Goal: Task Accomplishment & Management: Manage account settings

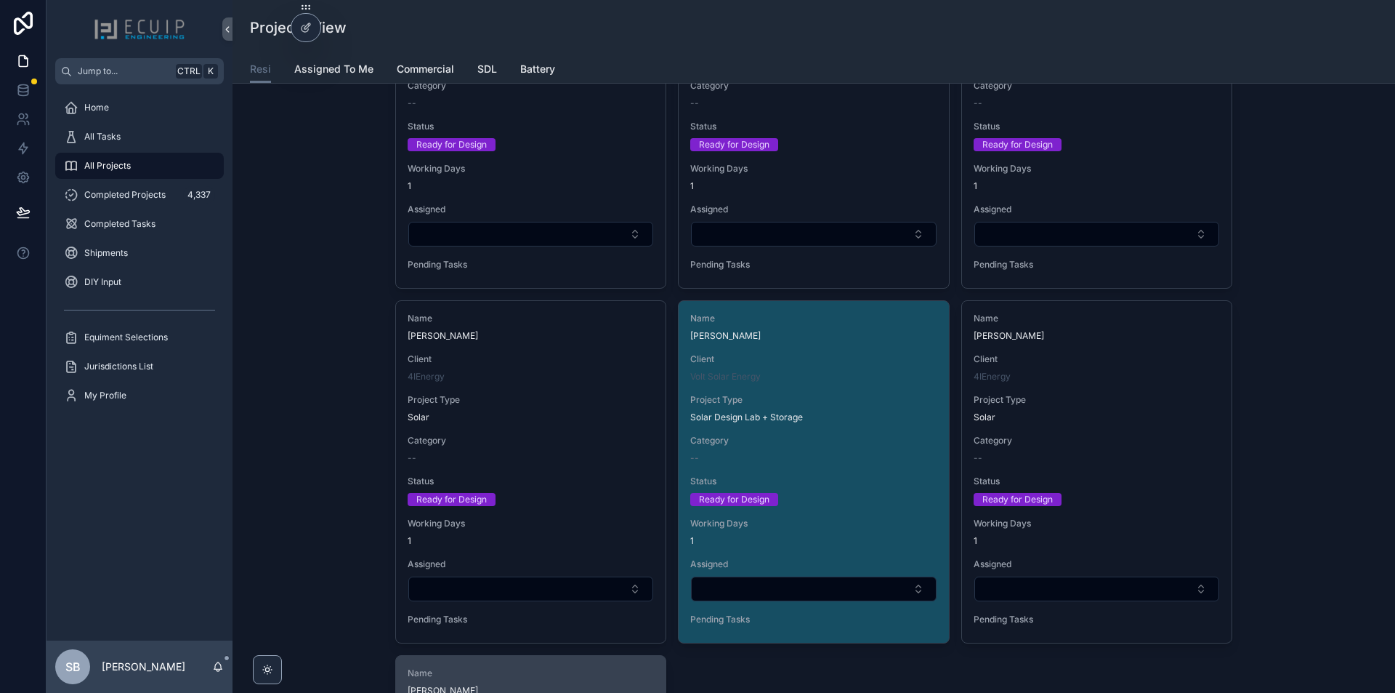
scroll to position [3489, 0]
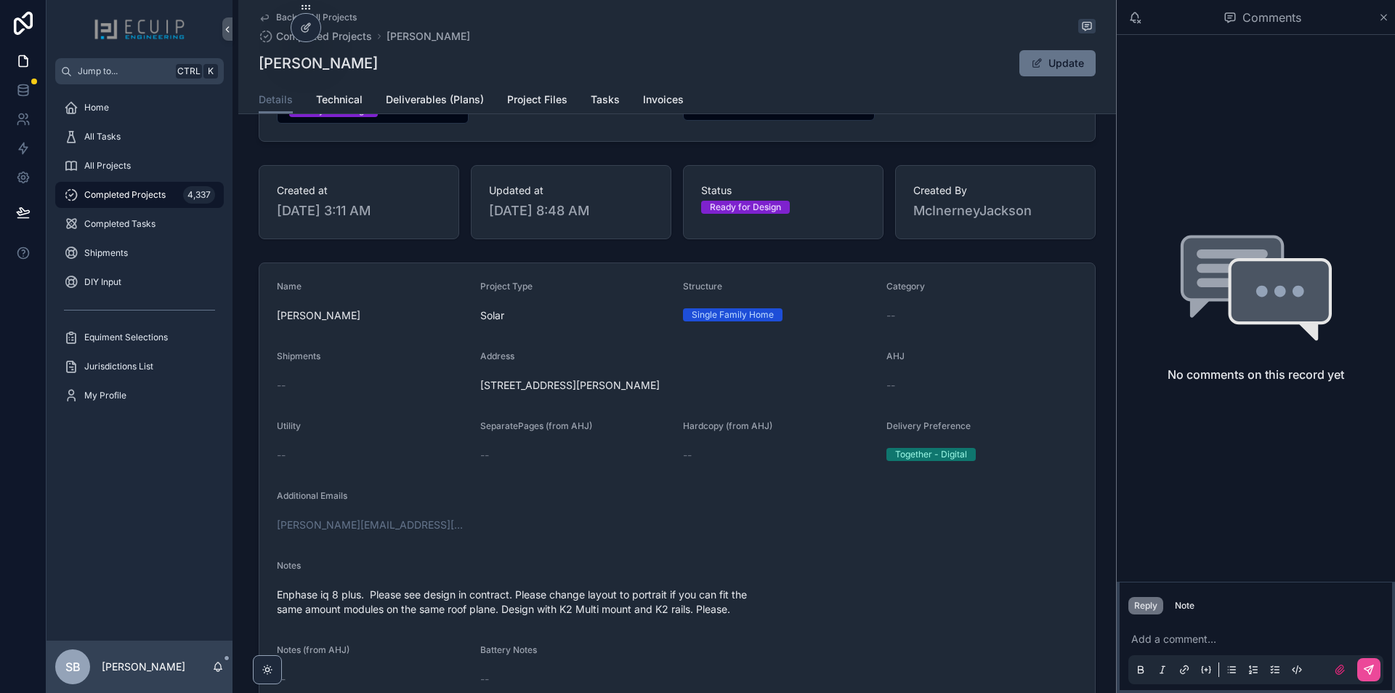
scroll to position [218, 0]
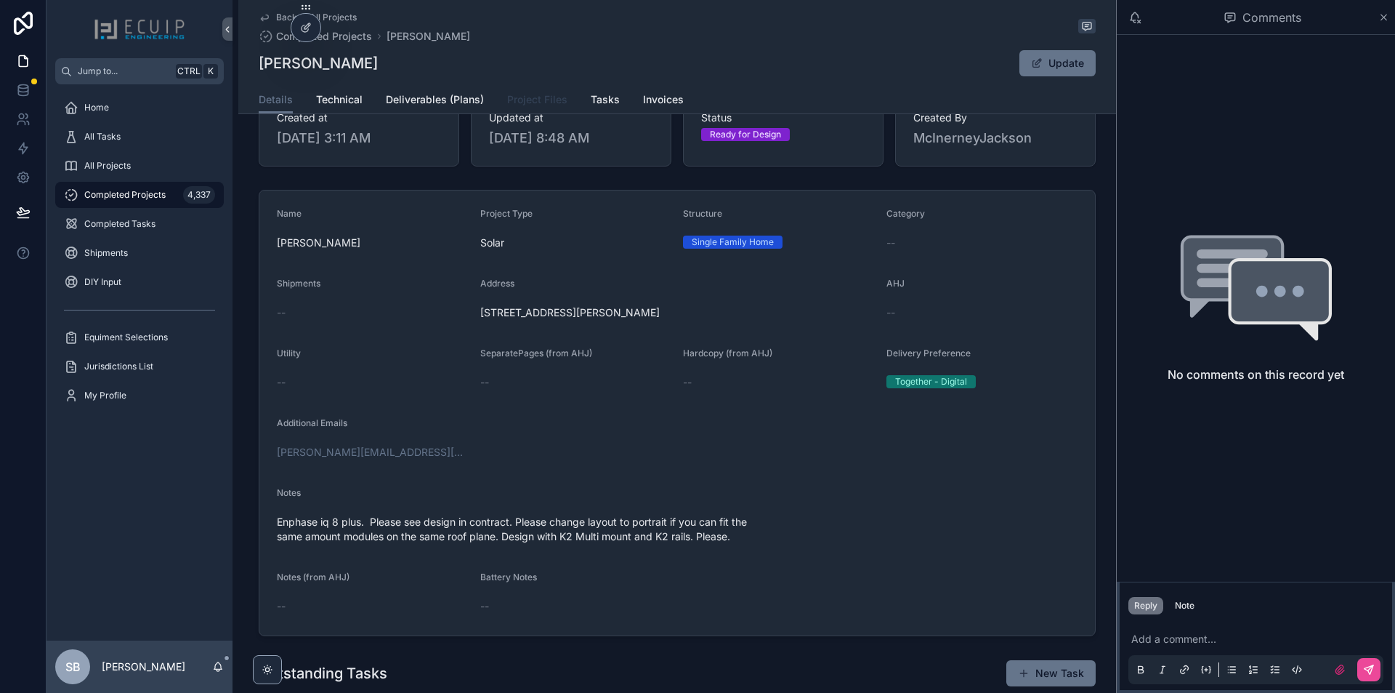
click at [538, 103] on span "Project Files" at bounding box center [537, 99] width 60 height 15
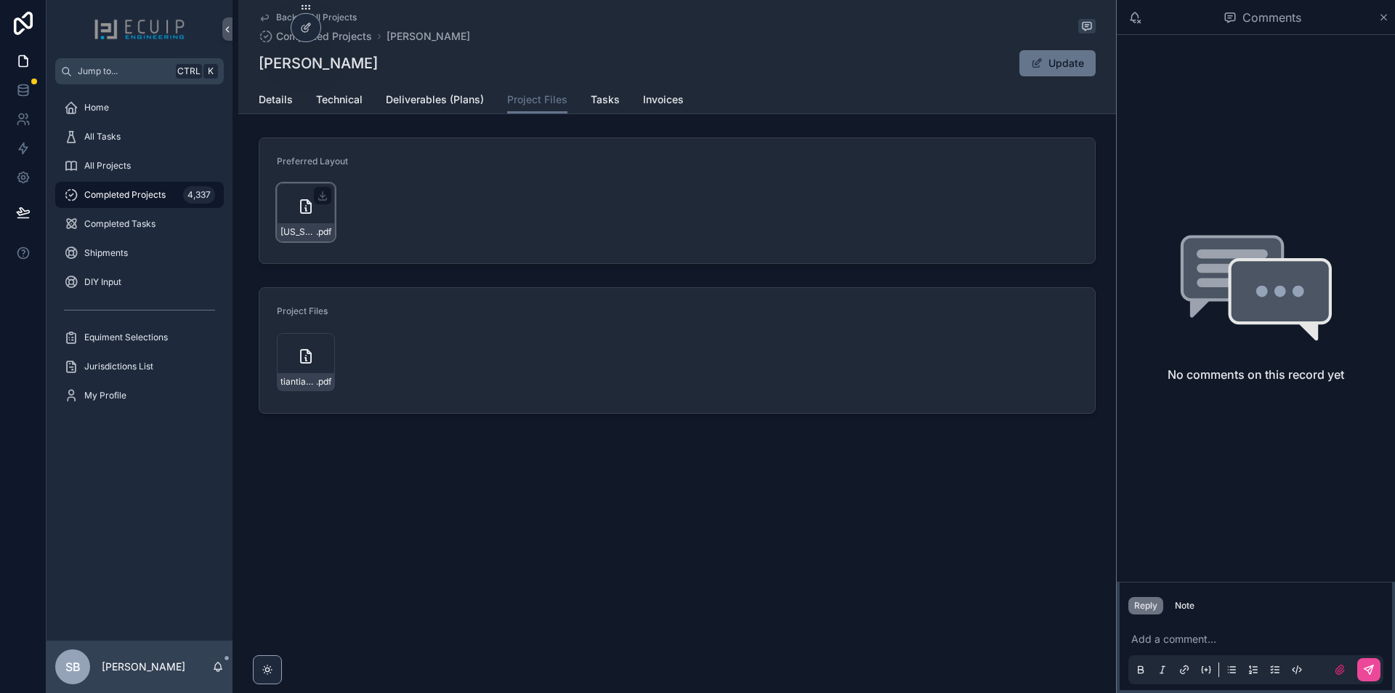
click at [297, 206] on div "[US_STATE]_Solar_Agreement-(8) .pdf" at bounding box center [306, 212] width 58 height 58
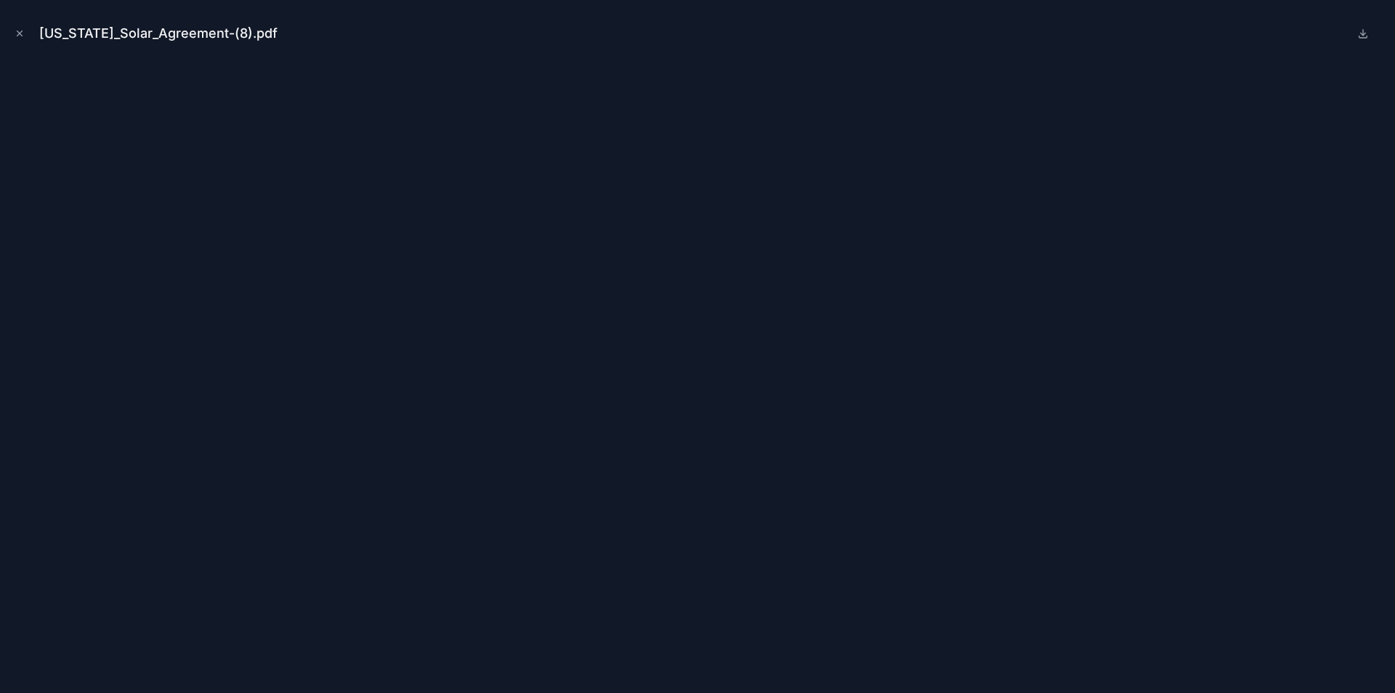
click at [28, 33] on div "[US_STATE]_Solar_Agreement-(8).pdf" at bounding box center [698, 34] width 1372 height 44
drag, startPoint x: 31, startPoint y: 29, endPoint x: 23, endPoint y: 31, distance: 7.6
click at [28, 28] on div "Virginia_Solar_Agreement-(8).pdf" at bounding box center [698, 34] width 1372 height 44
click at [20, 33] on icon "Close modal" at bounding box center [19, 33] width 5 height 5
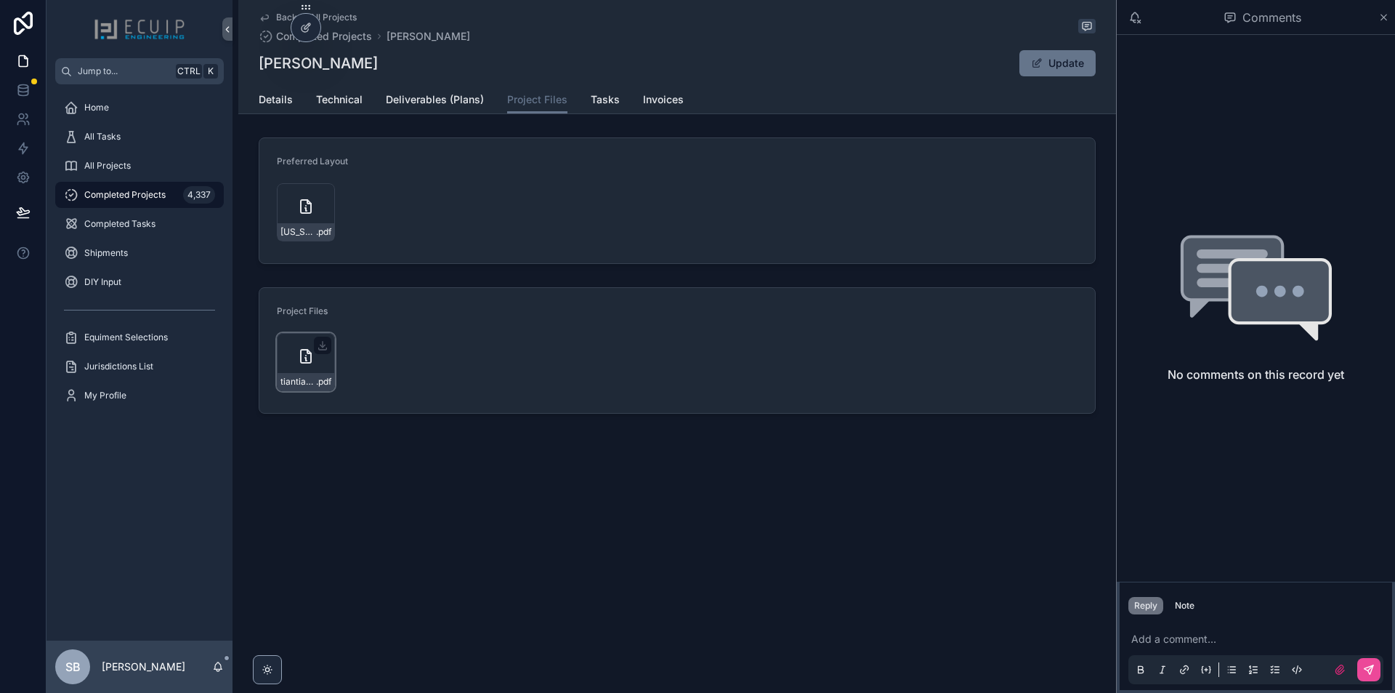
click at [289, 353] on div "tiantian_roberts_918_holly_run_ct_gre_solar_-_roof_mount .pdf" at bounding box center [306, 362] width 58 height 58
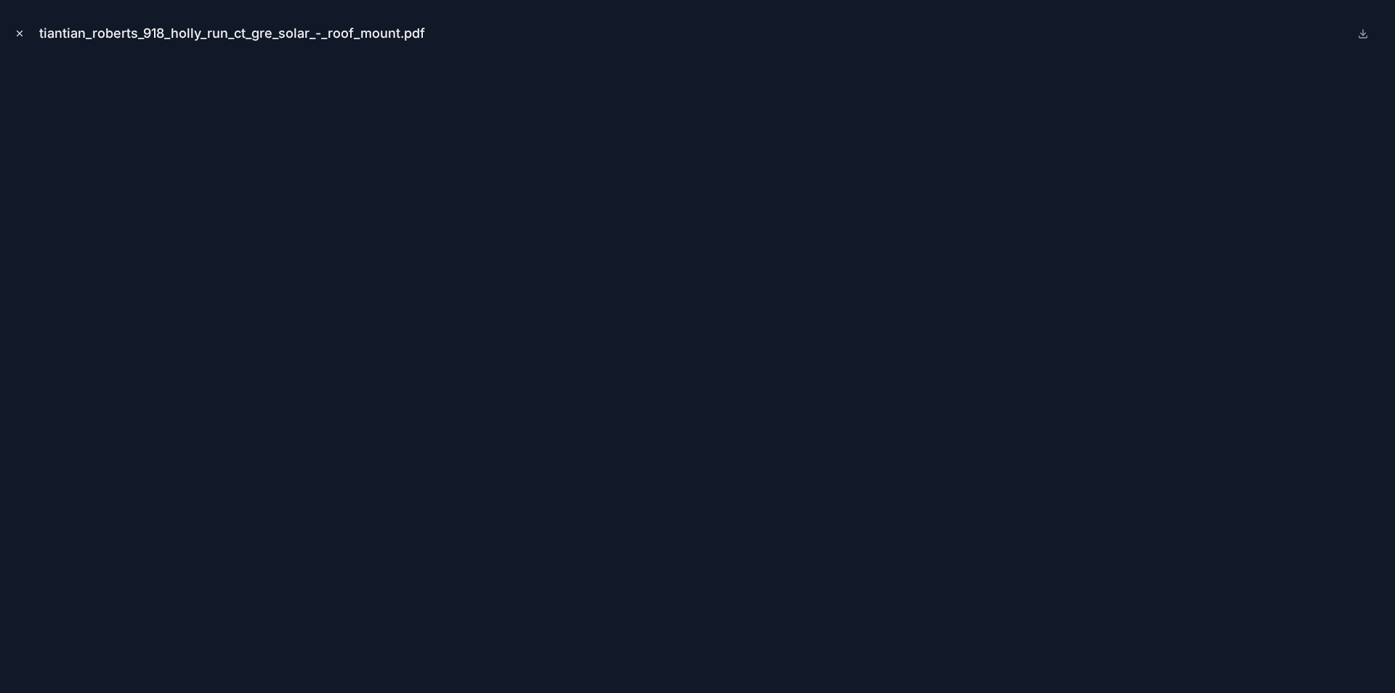
click at [23, 33] on icon "Close modal" at bounding box center [20, 33] width 10 height 10
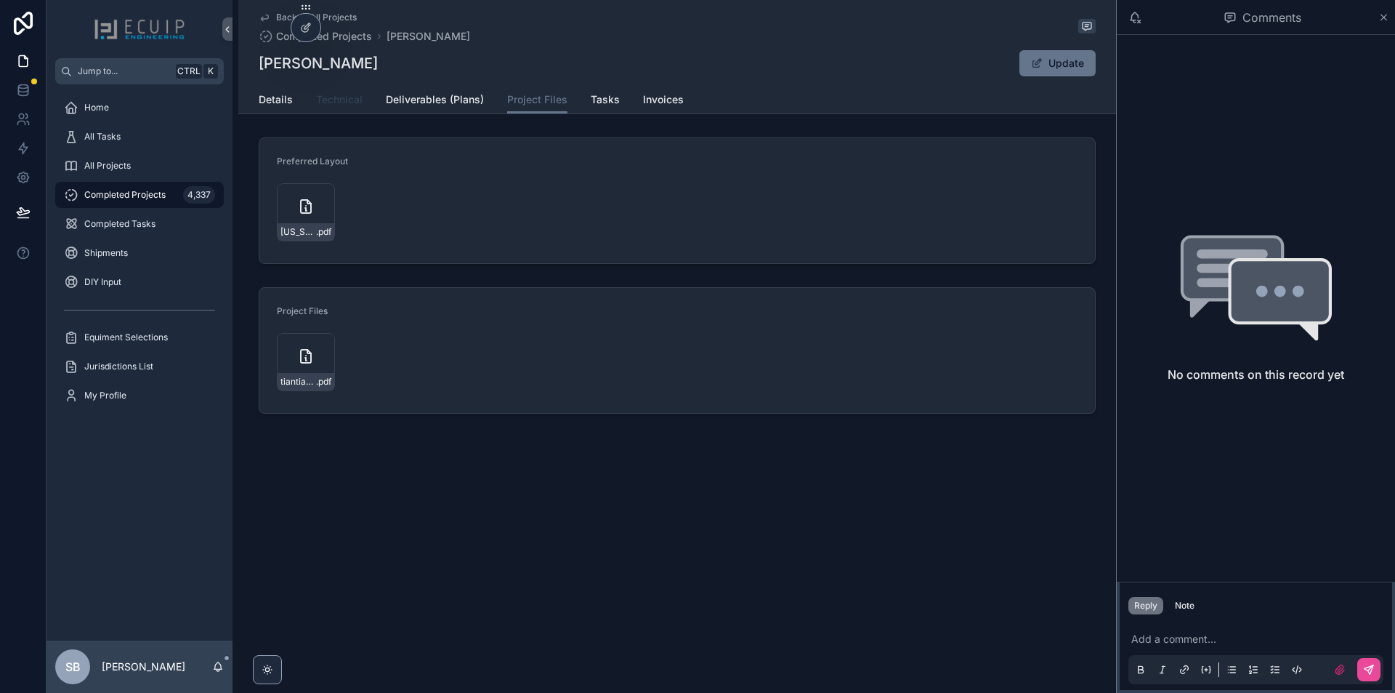
click at [340, 98] on span "Technical" at bounding box center [339, 99] width 47 height 15
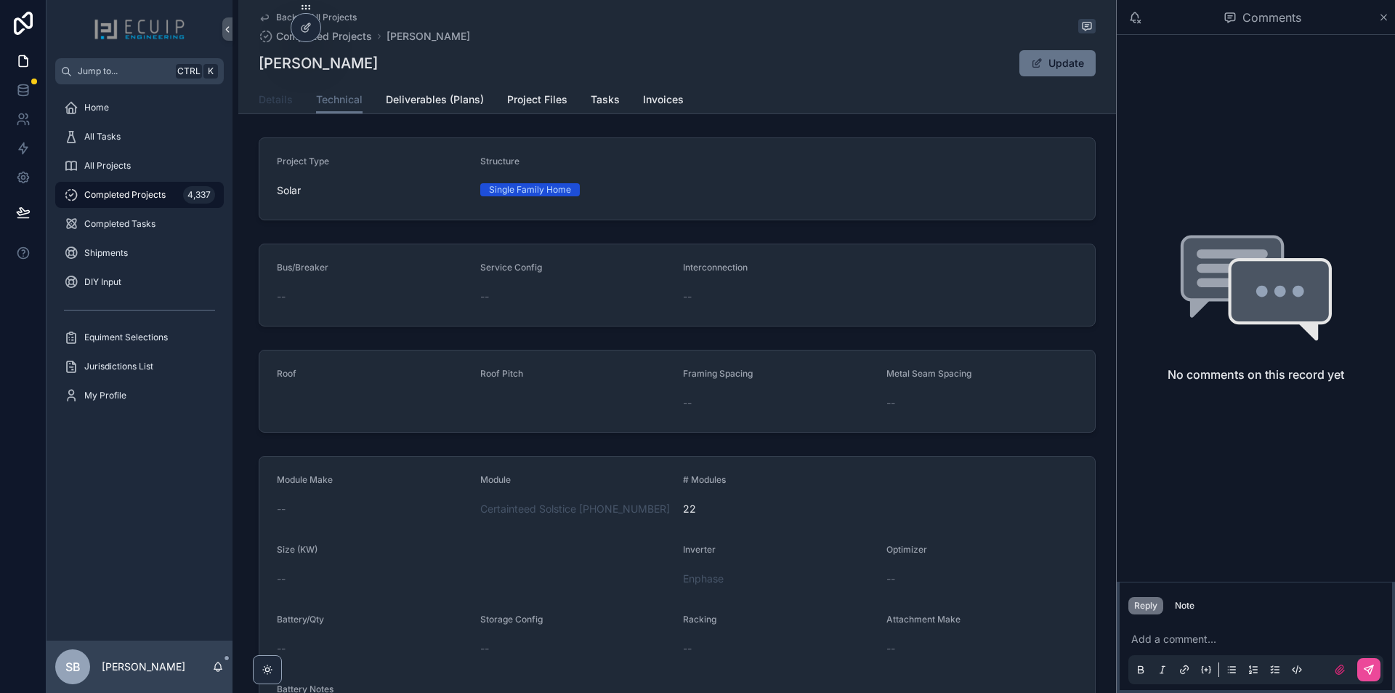
click at [276, 92] on link "Details" at bounding box center [276, 100] width 34 height 29
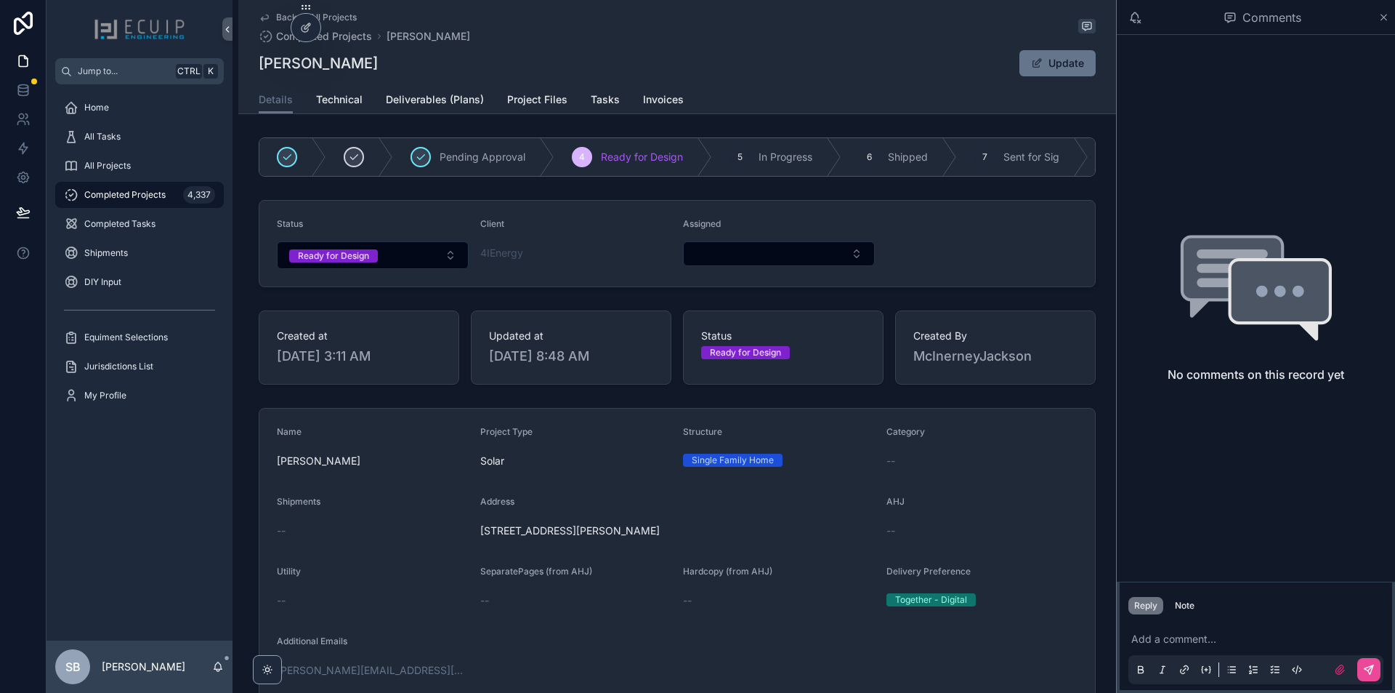
drag, startPoint x: 729, startPoint y: 547, endPoint x: 468, endPoint y: 548, distance: 260.9
click at [468, 548] on form "Name Tiantian Roberts Project Type Solar Structure Single Family Home Category …" at bounding box center [677, 630] width 836 height 445
click at [469, 550] on form "Name Tiantian Roberts Project Type Solar Structure Single Family Home Category …" at bounding box center [677, 630] width 836 height 445
click at [666, 538] on span "918 Holly Run Court, Great Falls, VA, USA 22066" at bounding box center [677, 530] width 395 height 15
drag, startPoint x: 737, startPoint y: 542, endPoint x: 477, endPoint y: 538, distance: 259.5
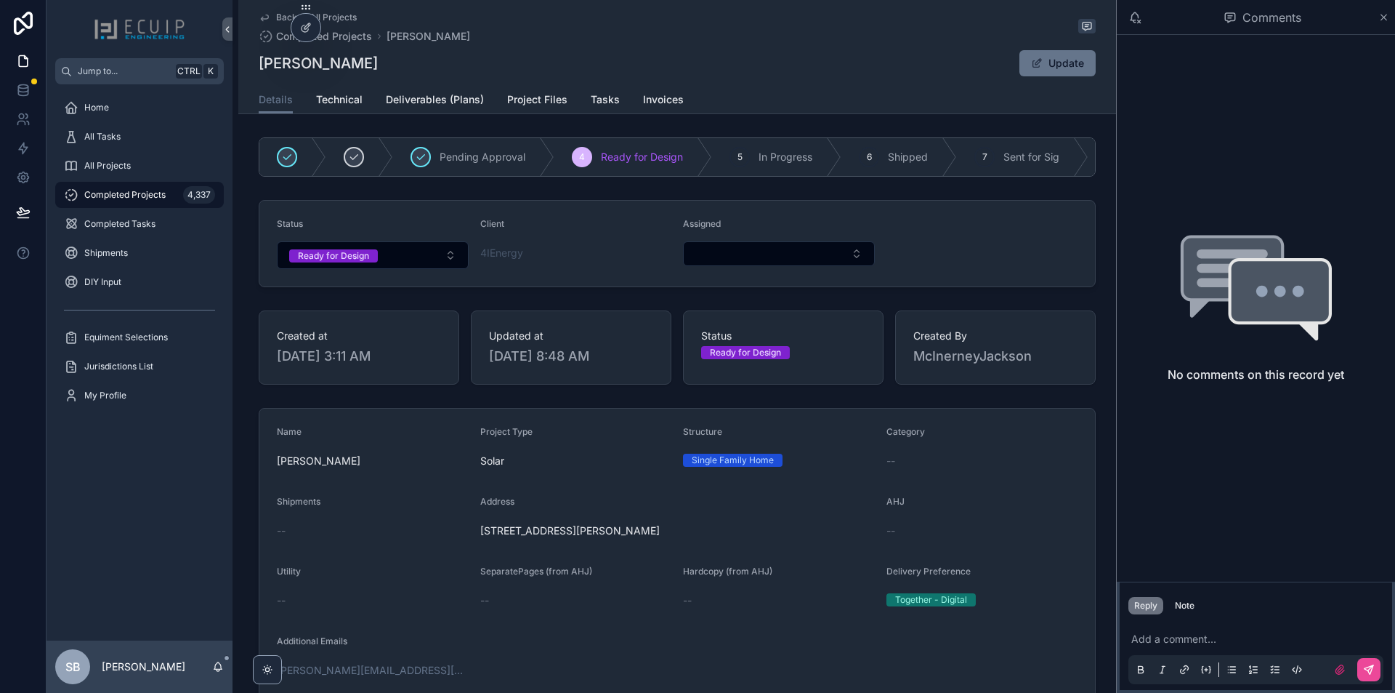
click at [480, 538] on span "918 Holly Run Court, Great Falls, VA, USA 22066" at bounding box center [677, 530] width 395 height 15
copy span "918 Holly Run Court, Great Falls, VA, USA 22066"
drag, startPoint x: 267, startPoint y: 49, endPoint x: 251, endPoint y: 70, distance: 26.0
click at [251, 70] on div "Back to All Projects Completed Projects Tiantian Roberts Tiantian Roberts Updat…" at bounding box center [677, 57] width 878 height 114
copy h1 "[PERSON_NAME]"
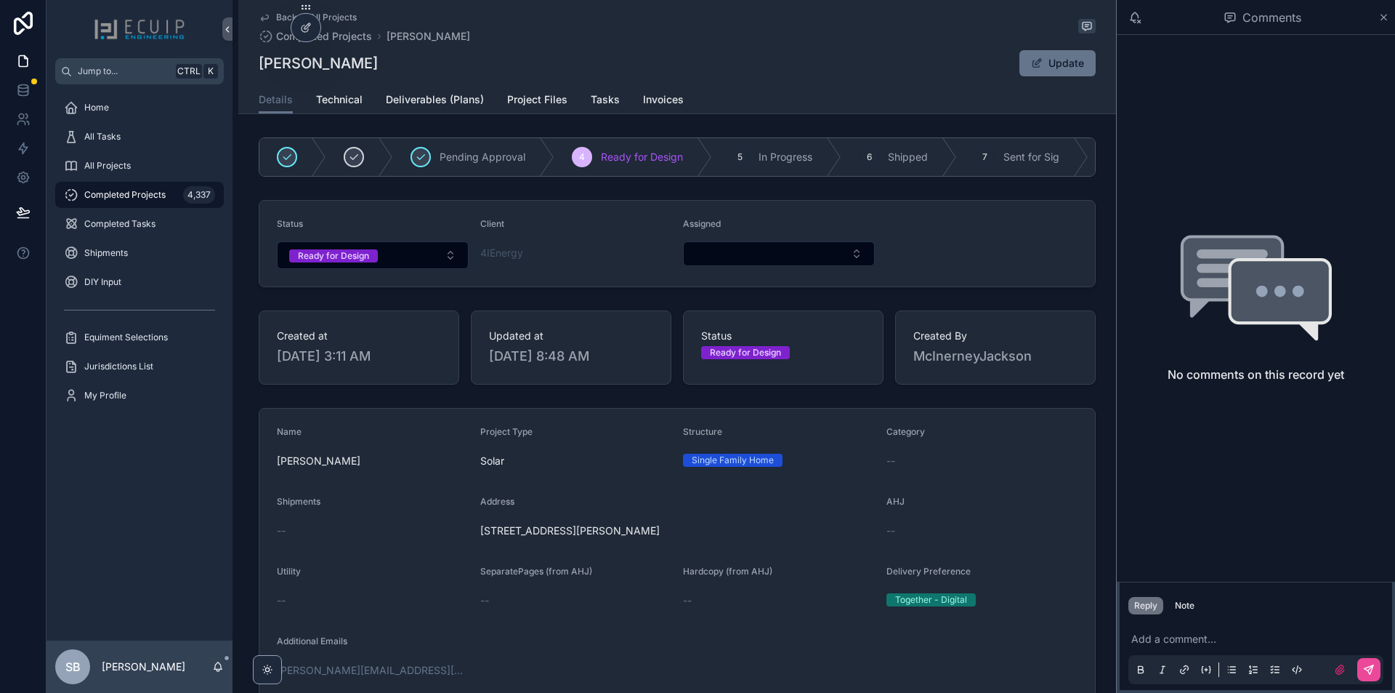
drag, startPoint x: 709, startPoint y: 533, endPoint x: 476, endPoint y: 548, distance: 233.8
click at [480, 542] on div "Address 918 Holly Run Court, Great Falls, VA, USA 22066" at bounding box center [677, 519] width 395 height 47
copy span "918 Holly Run Court, Great Falls, VA, USA 22066"
click at [543, 106] on span "Project Files" at bounding box center [537, 99] width 60 height 15
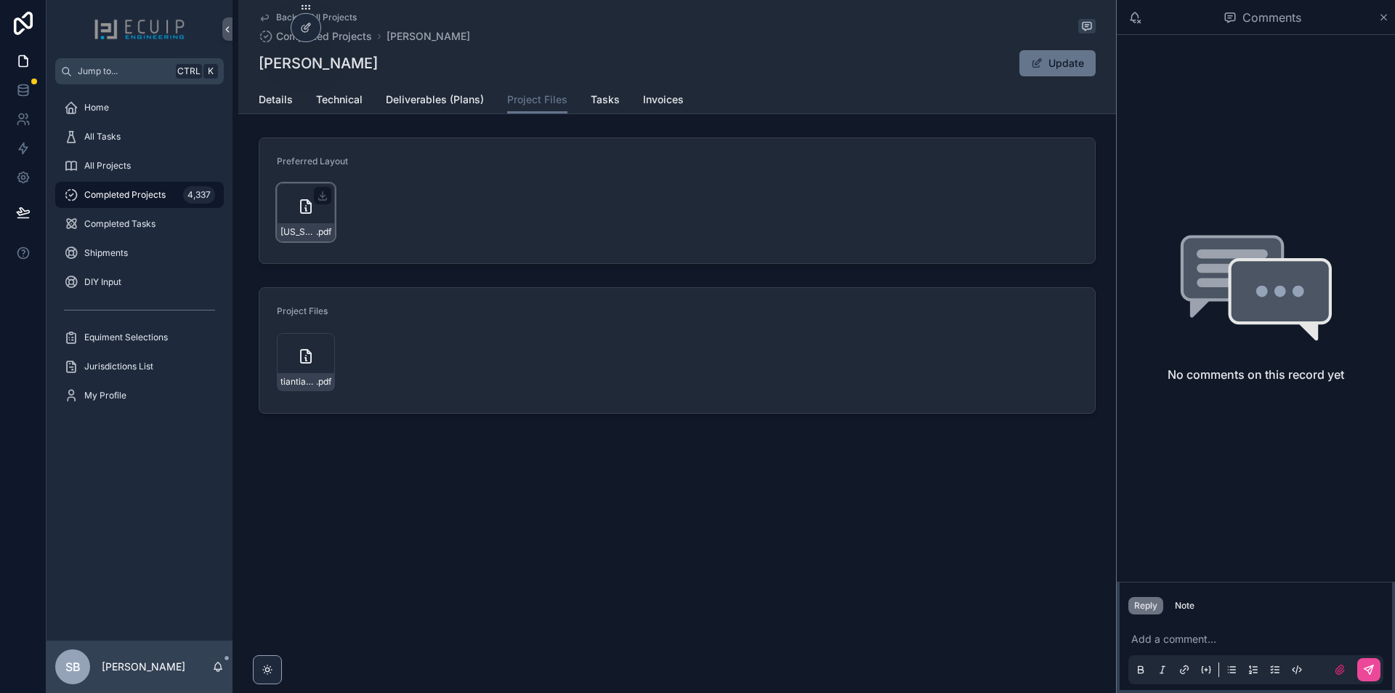
click at [291, 214] on div "Virginia_Solar_Agreement-(8) .pdf" at bounding box center [306, 212] width 58 height 58
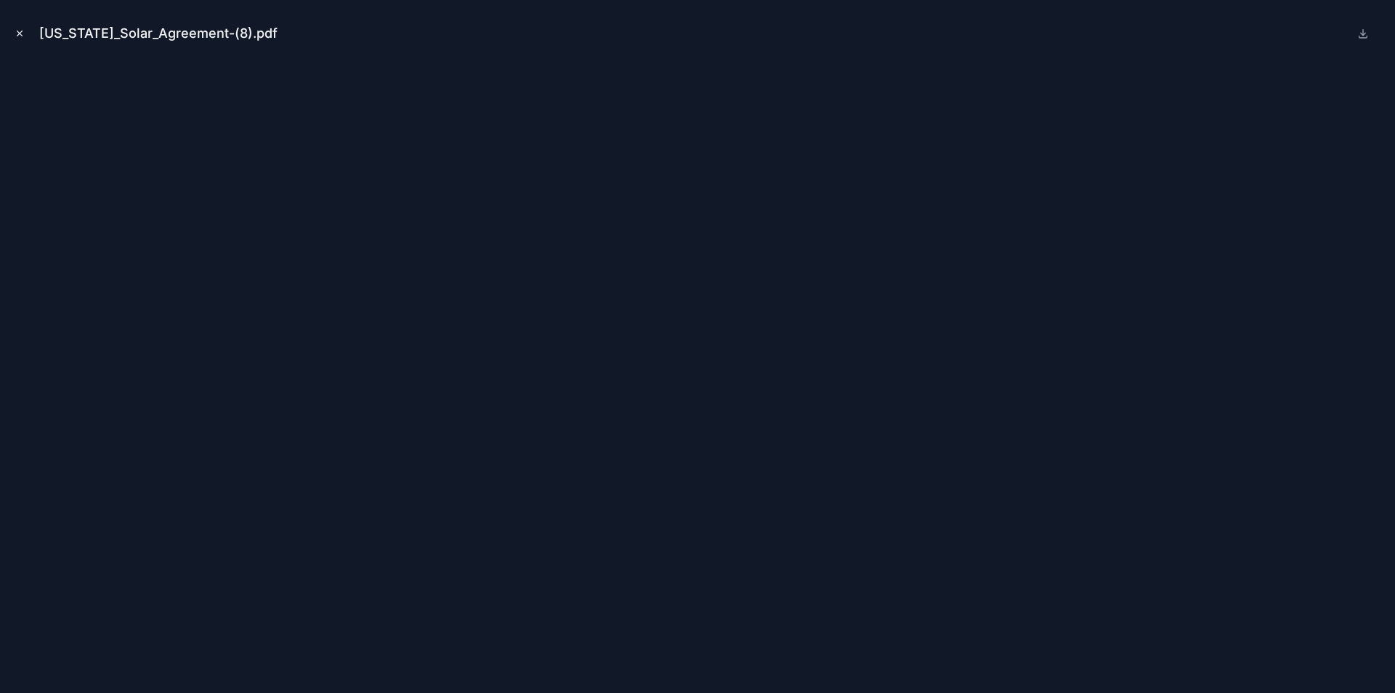
click at [12, 31] on button "Close modal" at bounding box center [20, 33] width 16 height 16
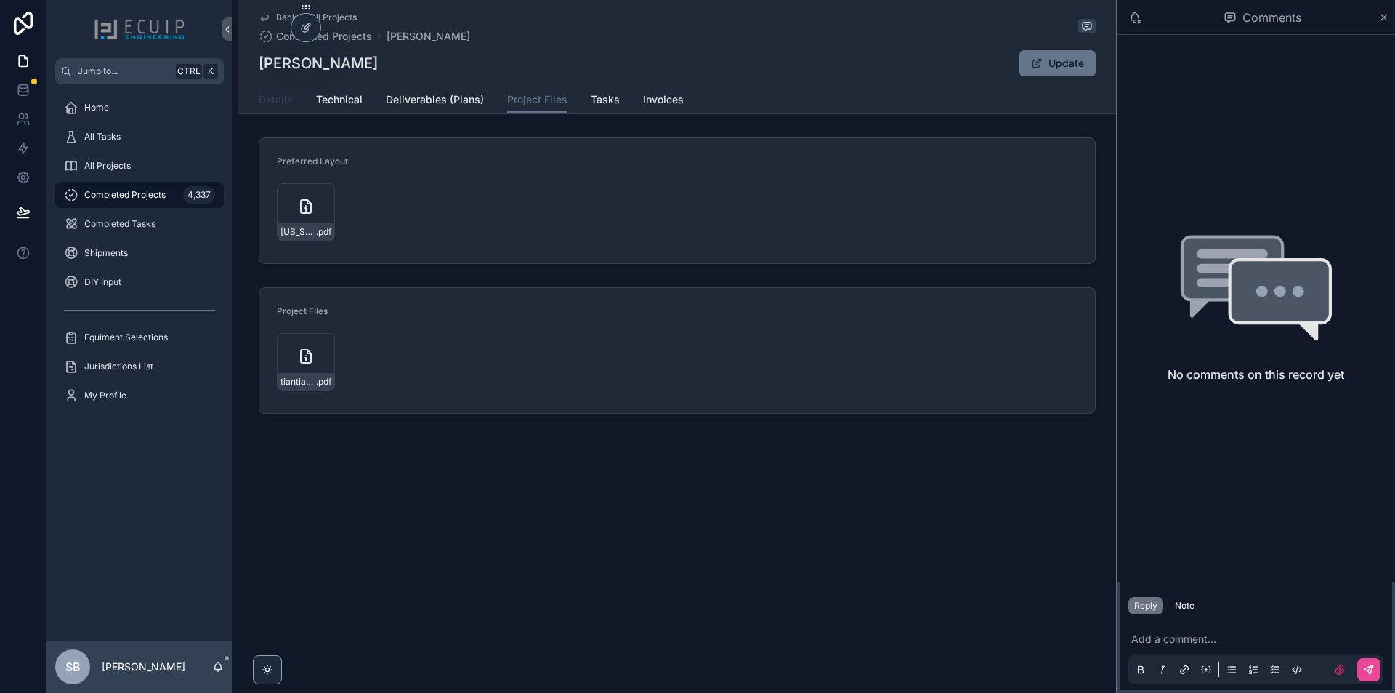
click at [275, 108] on link "Details" at bounding box center [276, 100] width 34 height 29
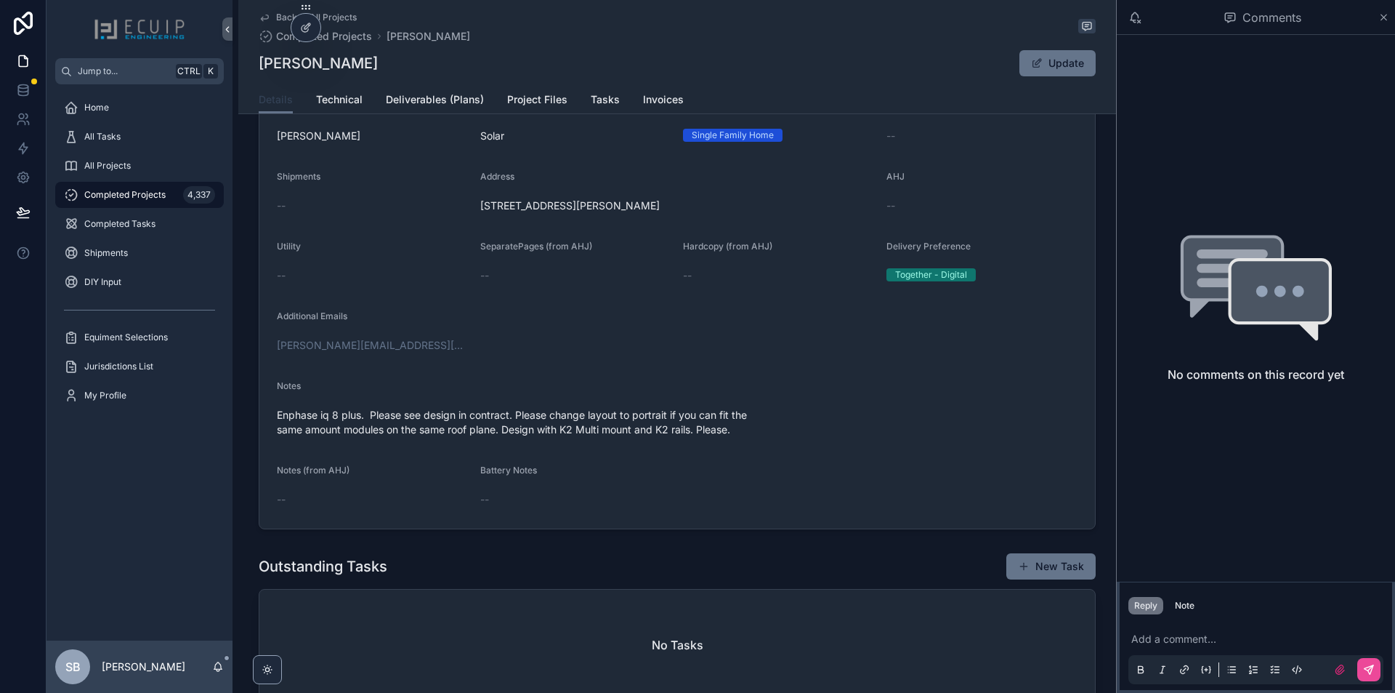
scroll to position [436, 0]
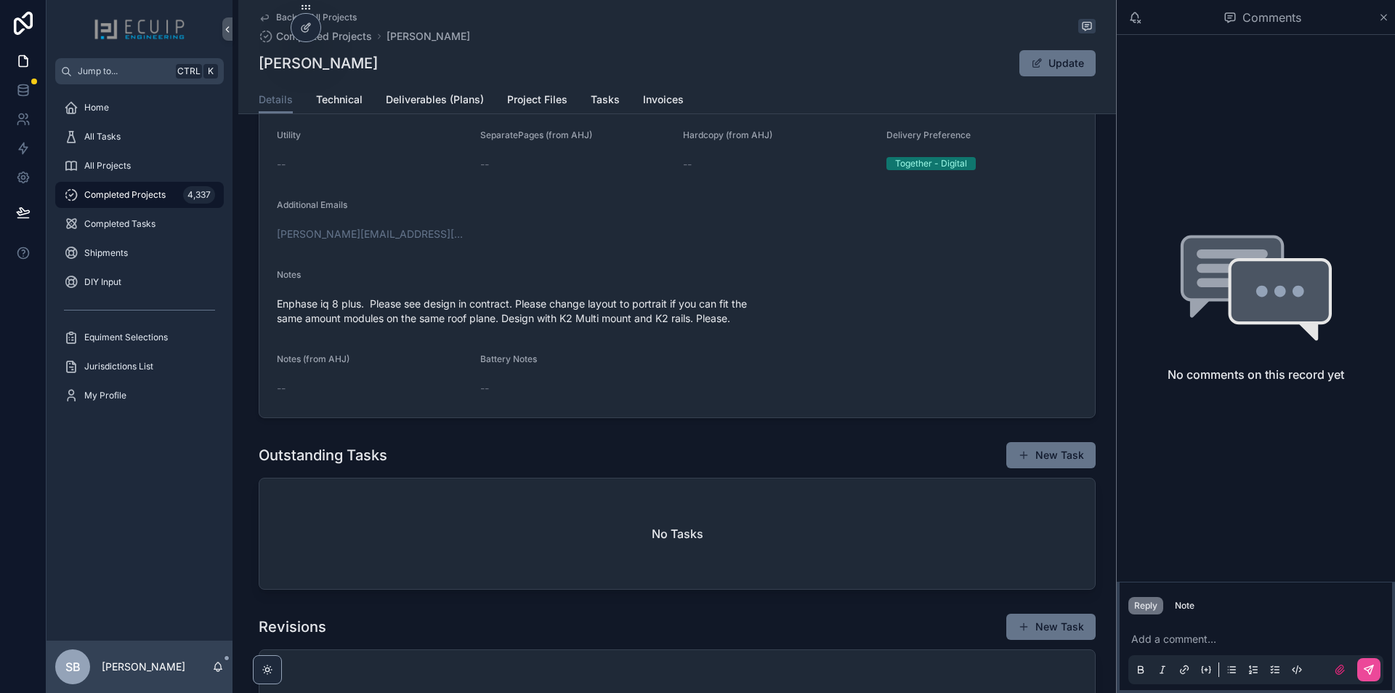
click at [359, 97] on div "Details Technical Deliverables (Plans) Project Files Tasks Invoices" at bounding box center [677, 100] width 837 height 28
click at [347, 102] on span "Technical" at bounding box center [339, 99] width 47 height 15
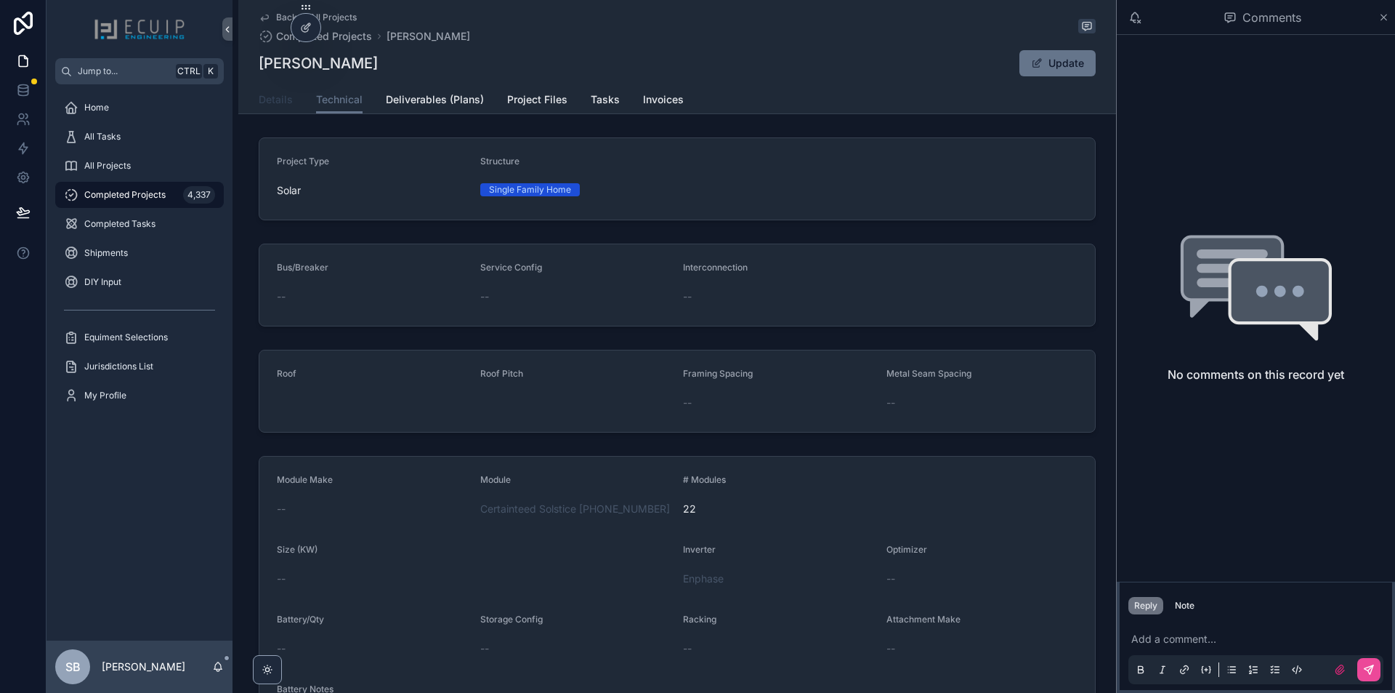
click at [267, 104] on span "Details" at bounding box center [276, 99] width 34 height 15
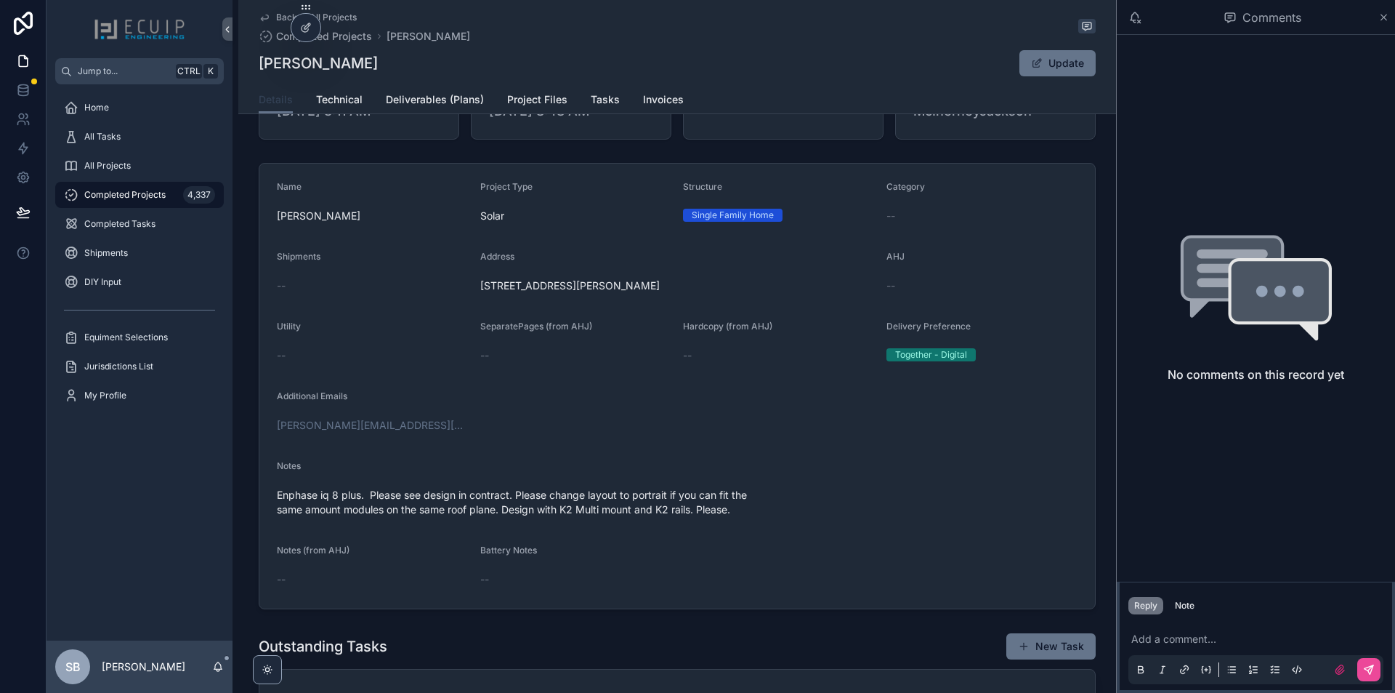
scroll to position [363, 0]
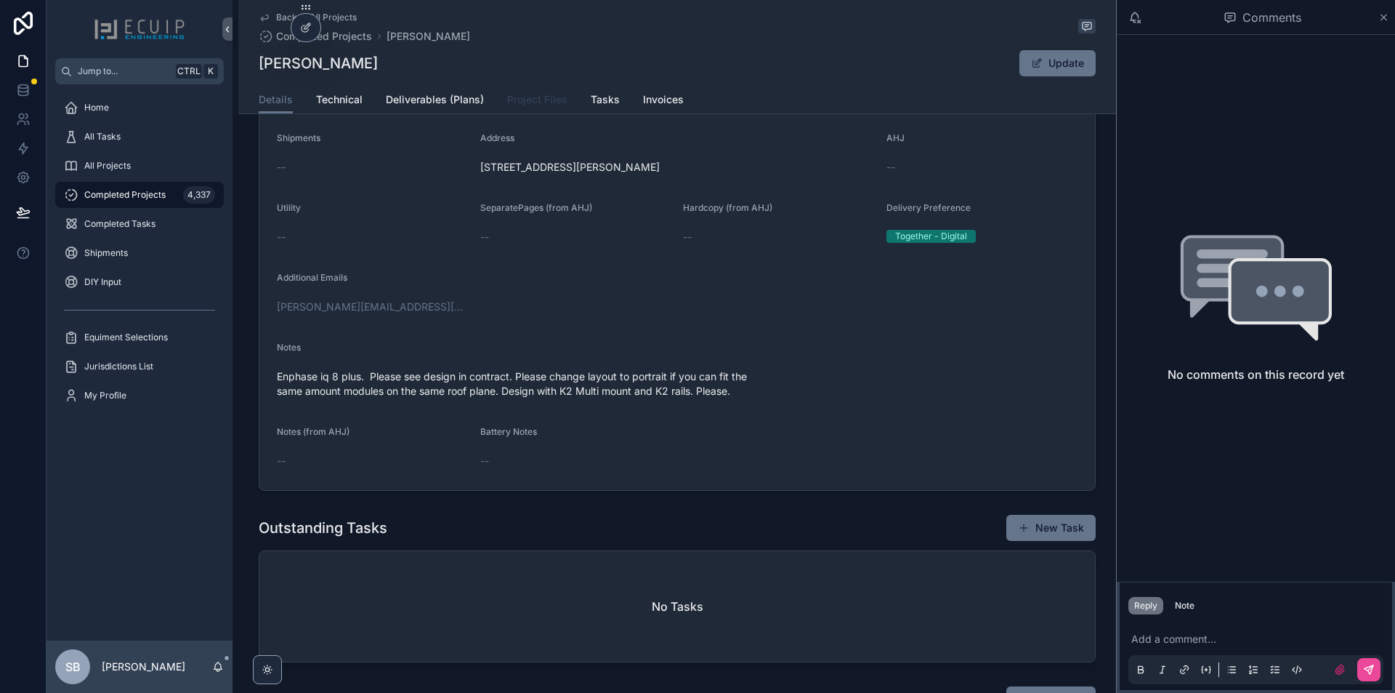
click at [533, 102] on span "Project Files" at bounding box center [537, 99] width 60 height 15
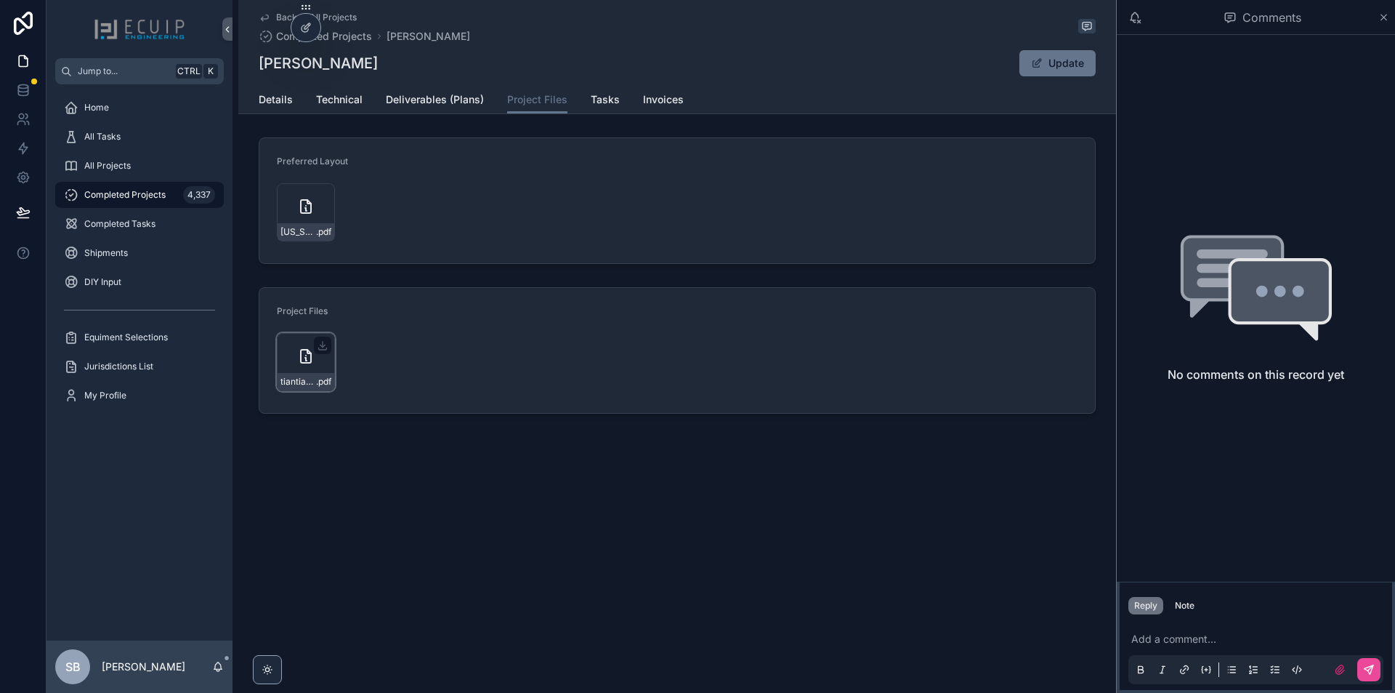
click at [305, 360] on icon "scrollable content" at bounding box center [305, 355] width 17 height 17
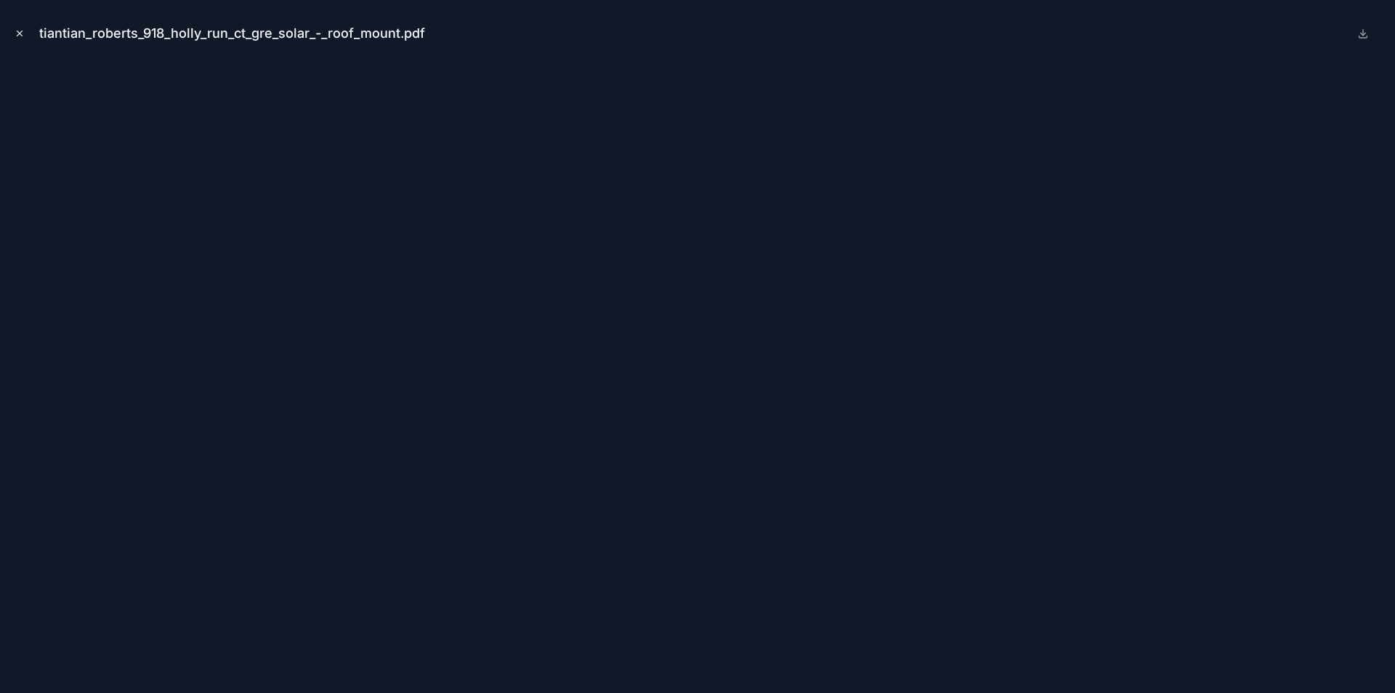
click at [23, 39] on button "Close modal" at bounding box center [20, 33] width 16 height 16
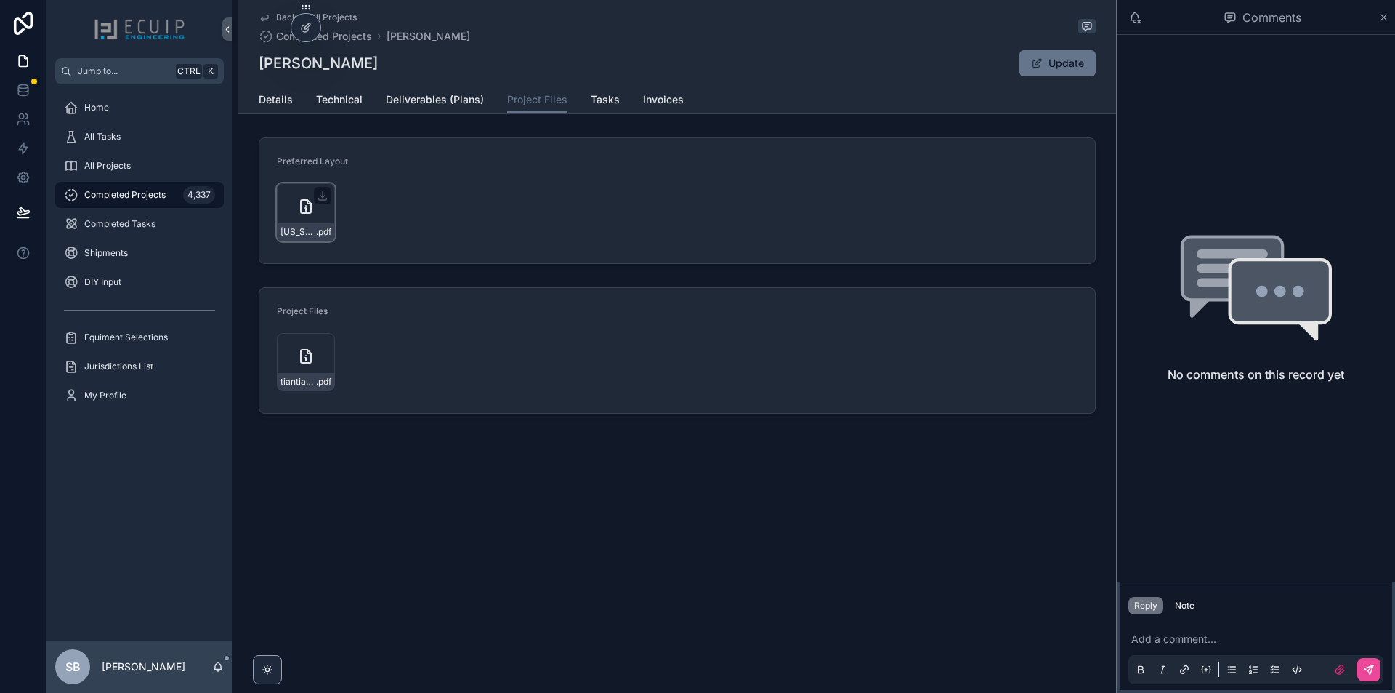
click at [319, 220] on div "Virginia_Solar_Agreement-(8) .pdf" at bounding box center [306, 212] width 58 height 58
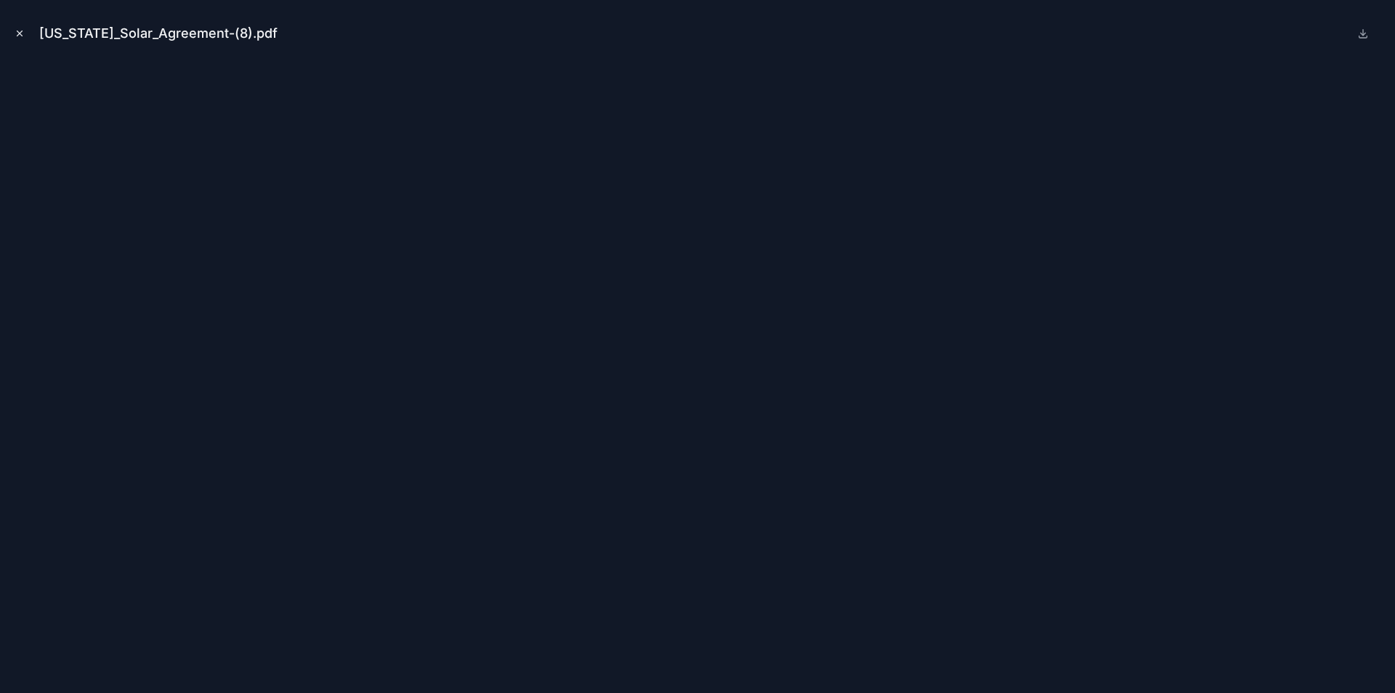
click at [17, 39] on button "Close modal" at bounding box center [20, 33] width 16 height 16
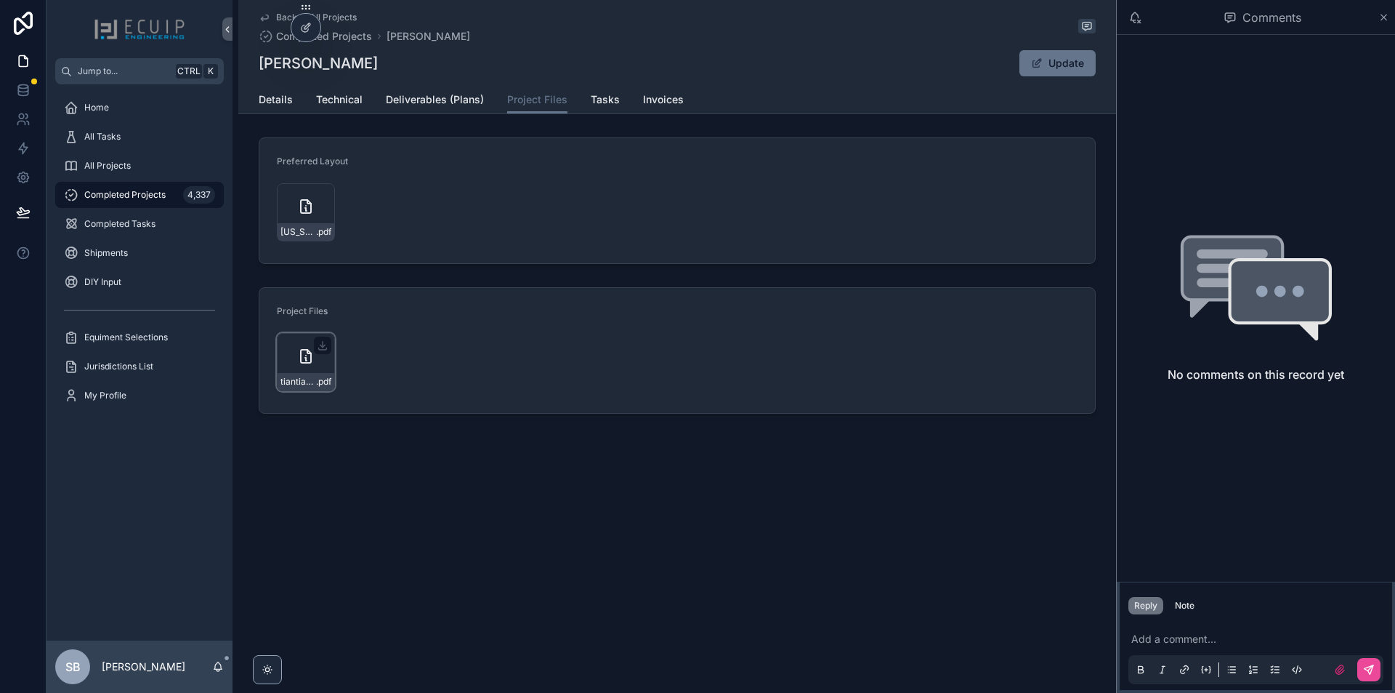
click at [296, 357] on div "tiantian_roberts_918_holly_run_ct_gre_solar_-_roof_mount .pdf" at bounding box center [306, 362] width 58 height 58
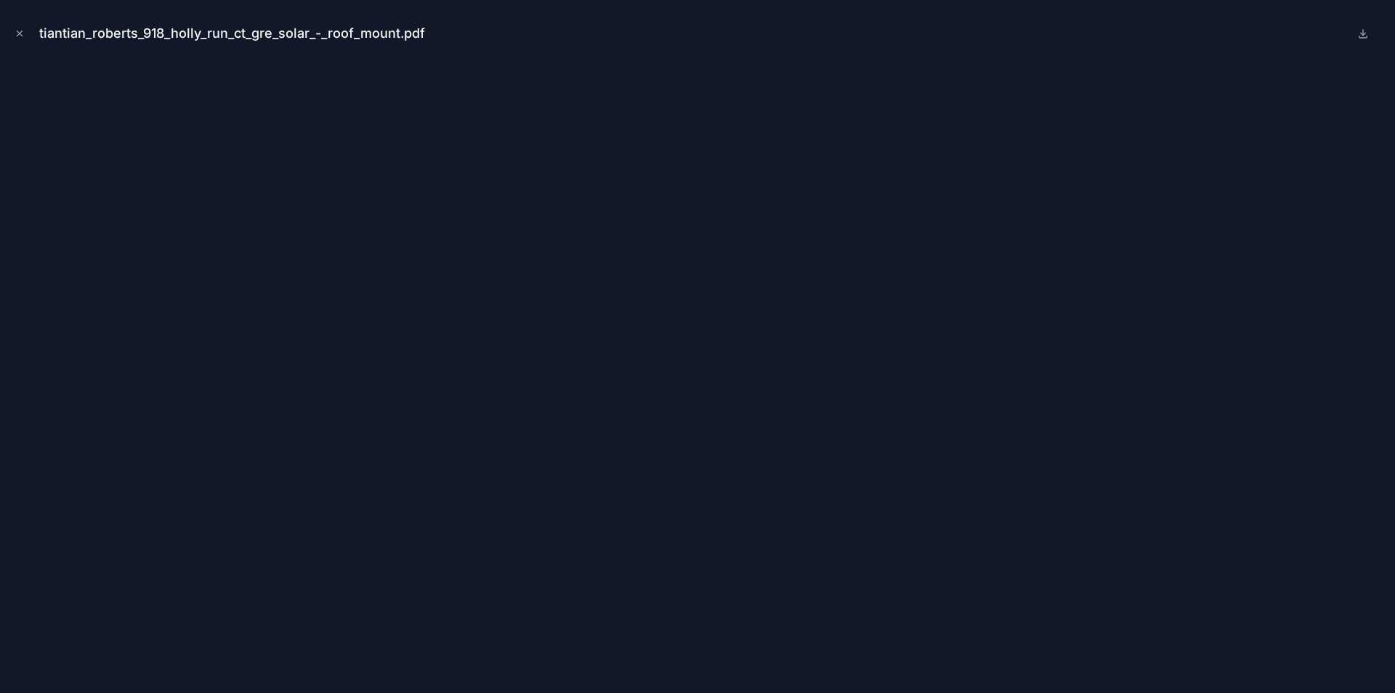
click at [17, 41] on div "tiantian_roberts_918_holly_run_ct_gre_solar_-_roof_mount.pdf" at bounding box center [698, 34] width 1372 height 44
click at [15, 33] on icon "Close modal" at bounding box center [20, 33] width 10 height 10
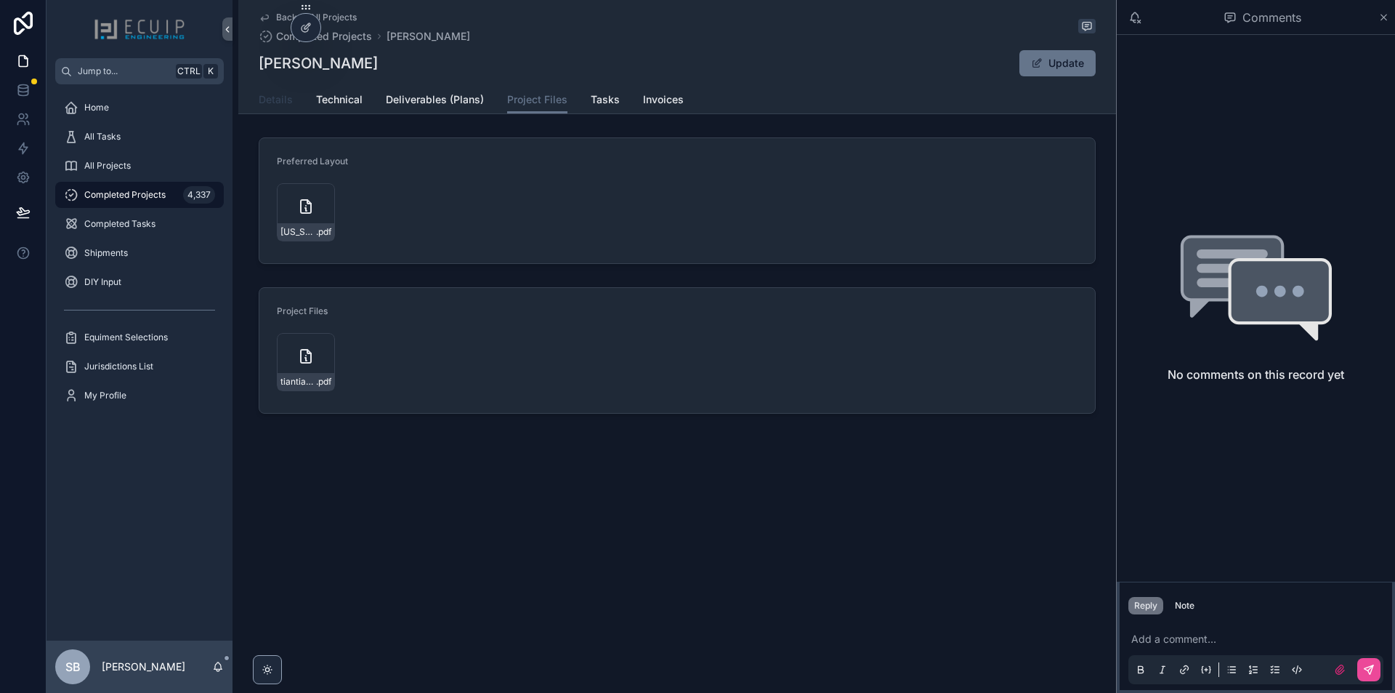
click at [265, 103] on span "Details" at bounding box center [276, 99] width 34 height 15
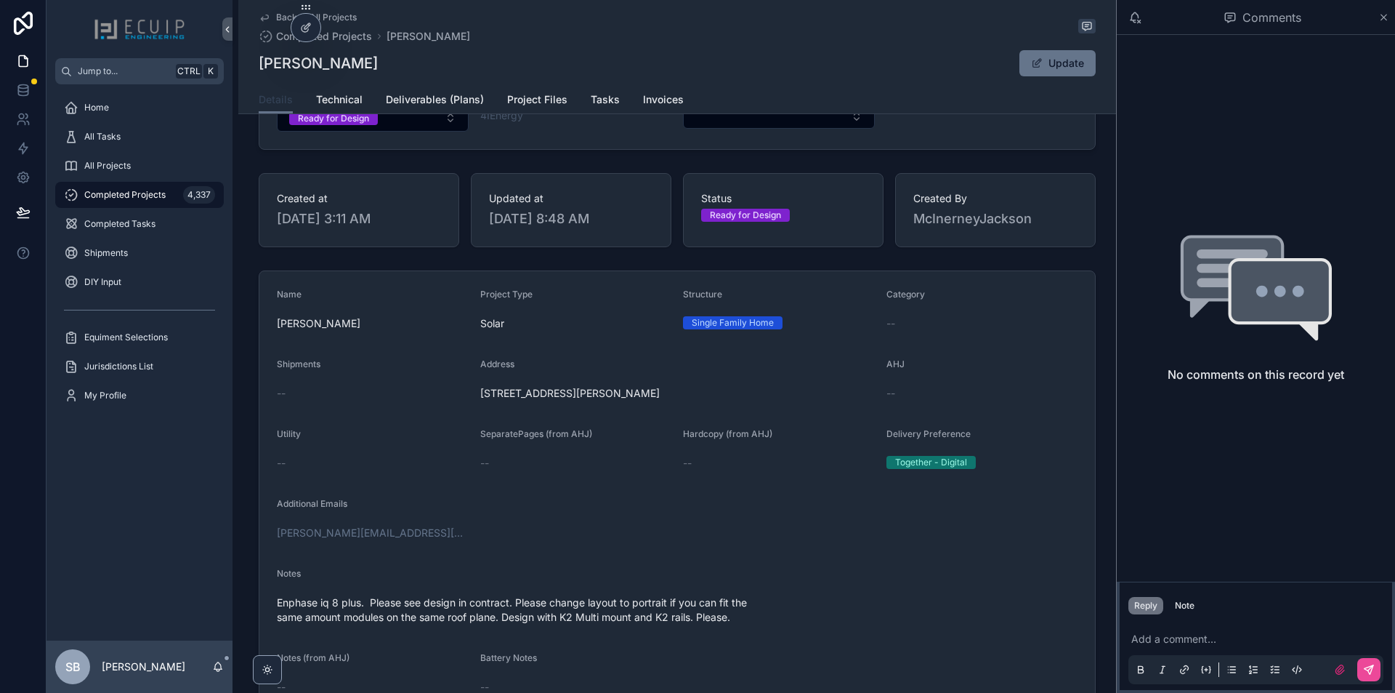
scroll to position [363, 0]
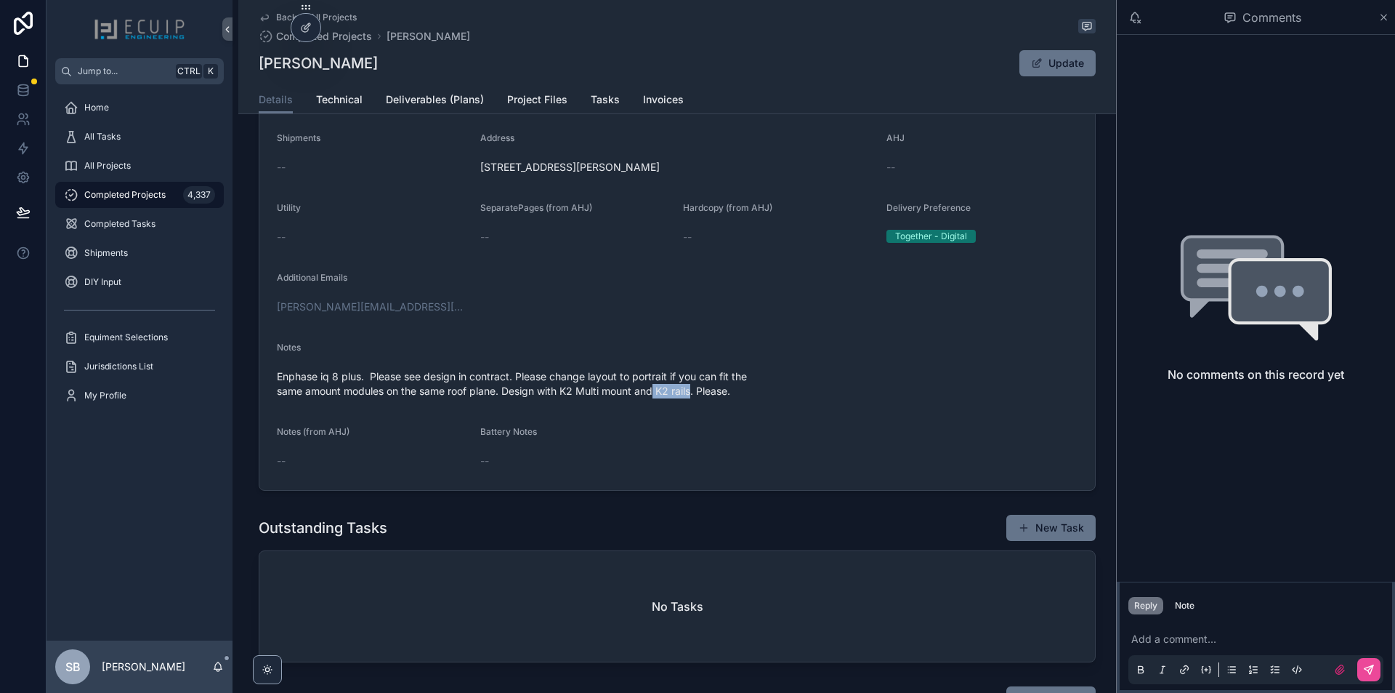
drag, startPoint x: 653, startPoint y: 394, endPoint x: 688, endPoint y: 420, distance: 44.2
click at [691, 419] on form "Name Tiantian Roberts Project Type Solar Structure Single Family Home Category …" at bounding box center [677, 267] width 836 height 445
click at [552, 108] on link "Project Files" at bounding box center [537, 100] width 60 height 29
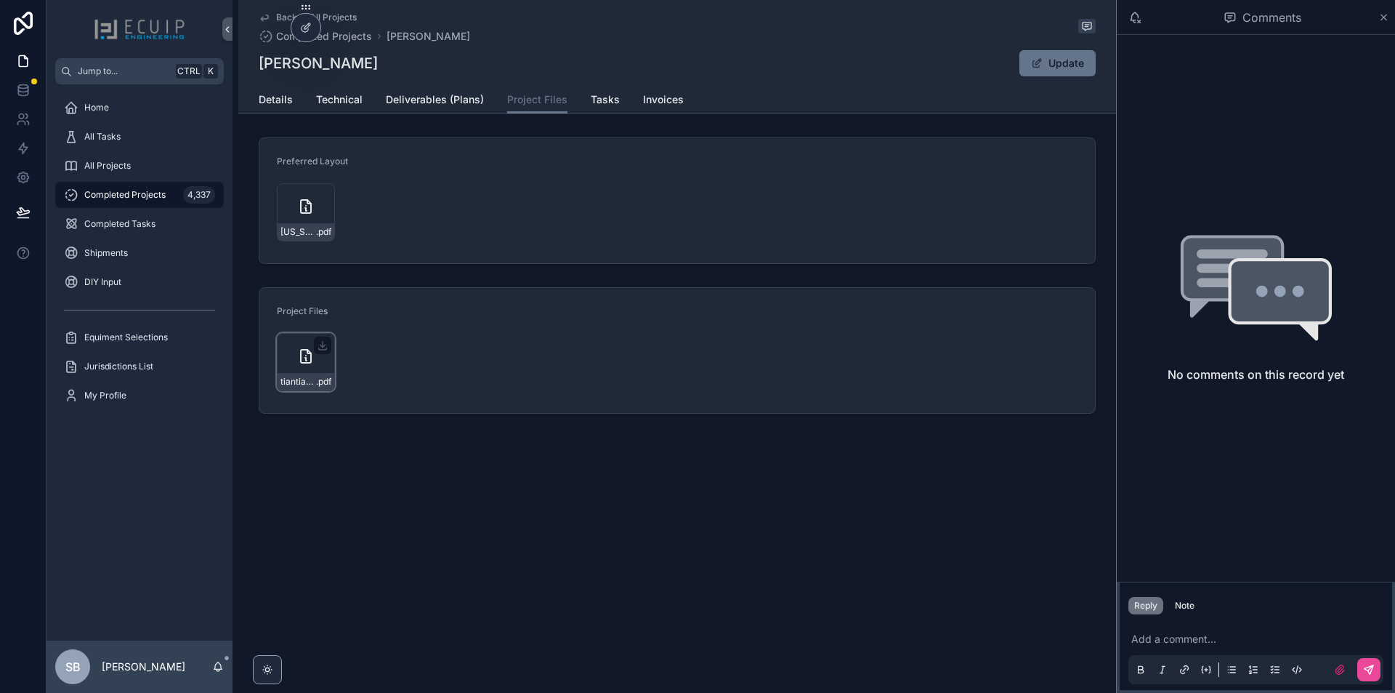
click at [287, 365] on div "tiantian_roberts_918_holly_run_ct_gre_solar_-_roof_mount .pdf" at bounding box center [306, 362] width 58 height 58
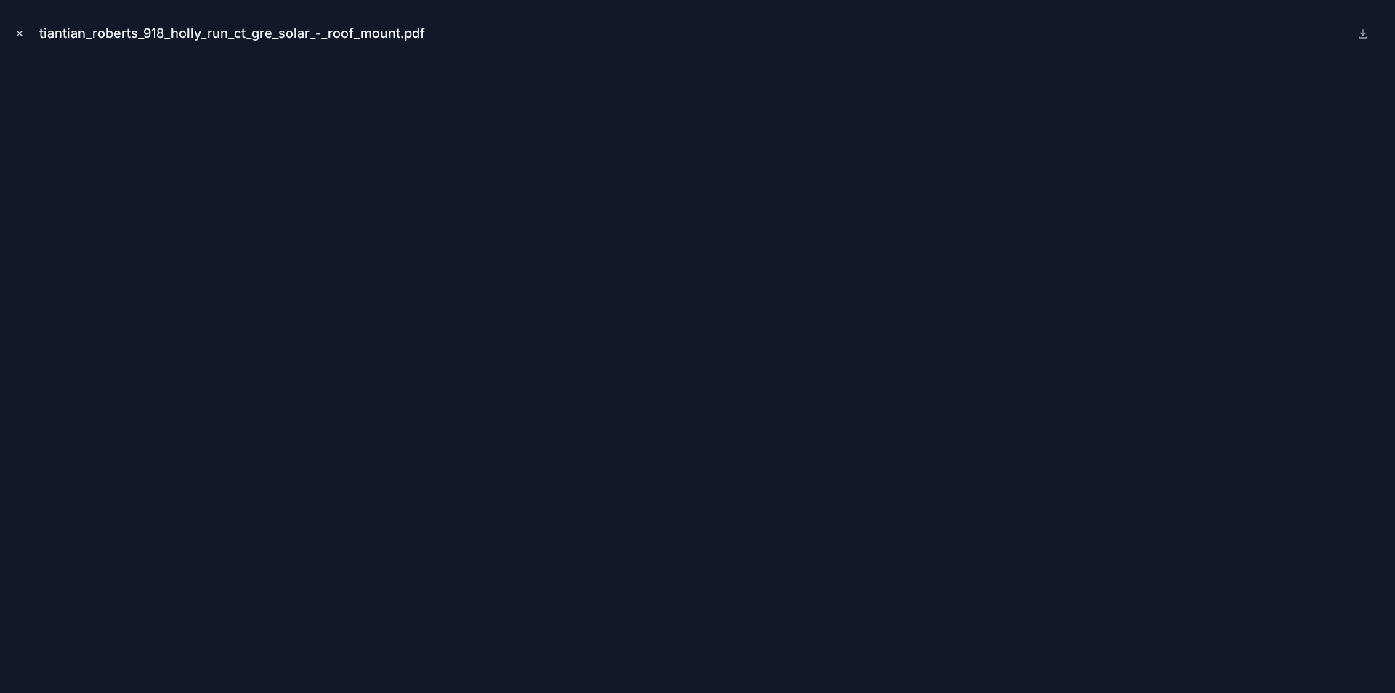
click at [20, 39] on button "Close modal" at bounding box center [20, 33] width 16 height 16
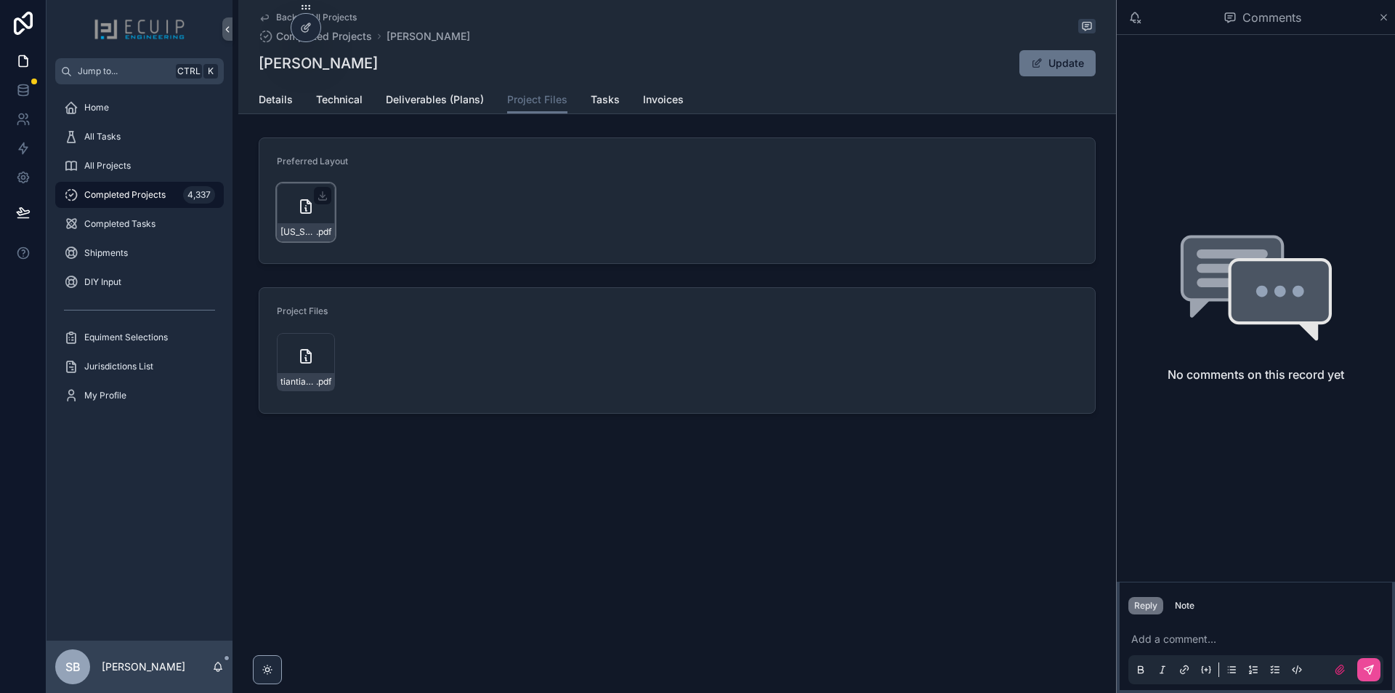
click at [316, 214] on div "Virginia_Solar_Agreement-(8) .pdf" at bounding box center [306, 212] width 58 height 58
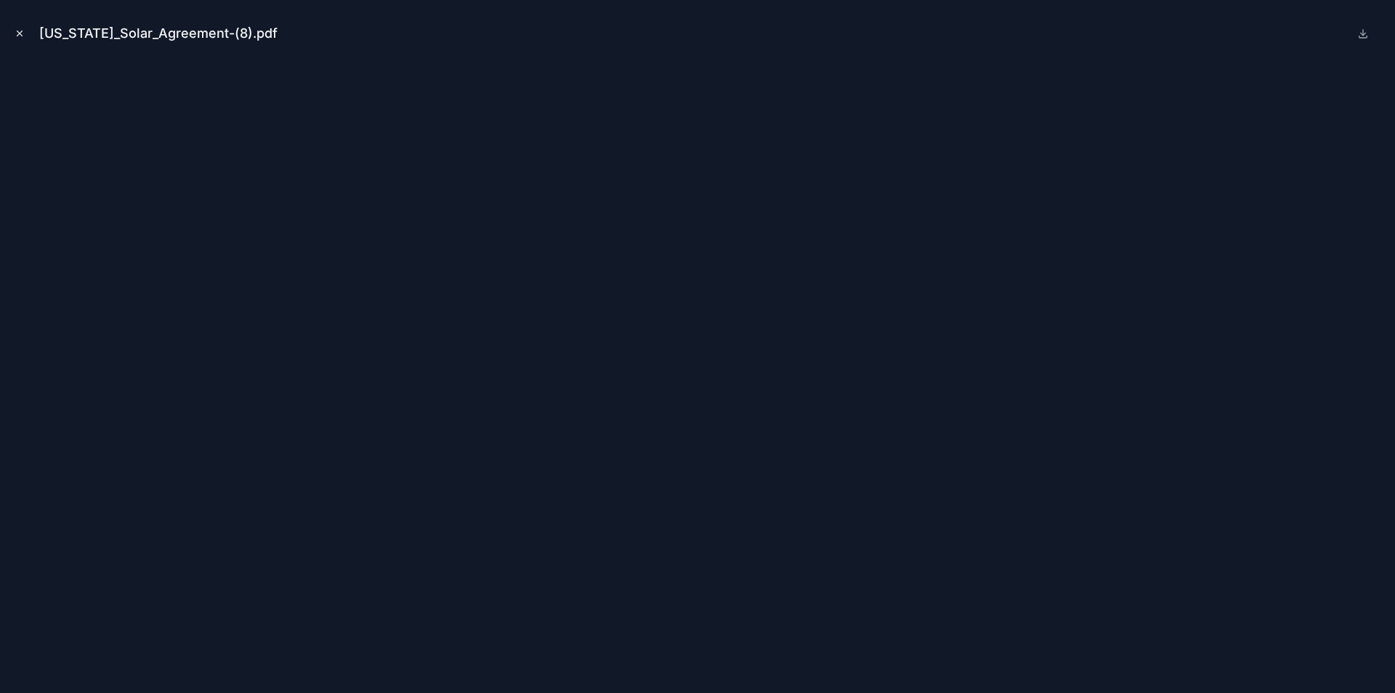
click at [23, 31] on icon "Close modal" at bounding box center [20, 33] width 10 height 10
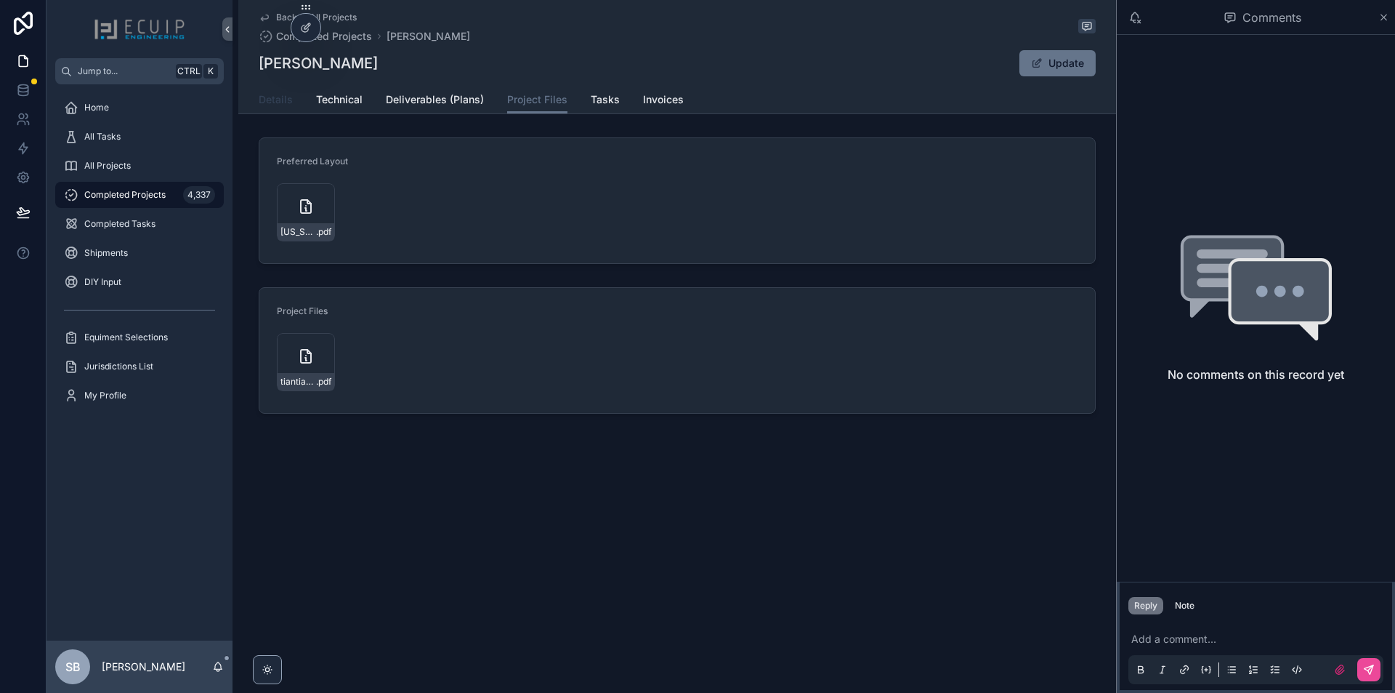
click at [291, 92] on link "Details" at bounding box center [276, 100] width 34 height 29
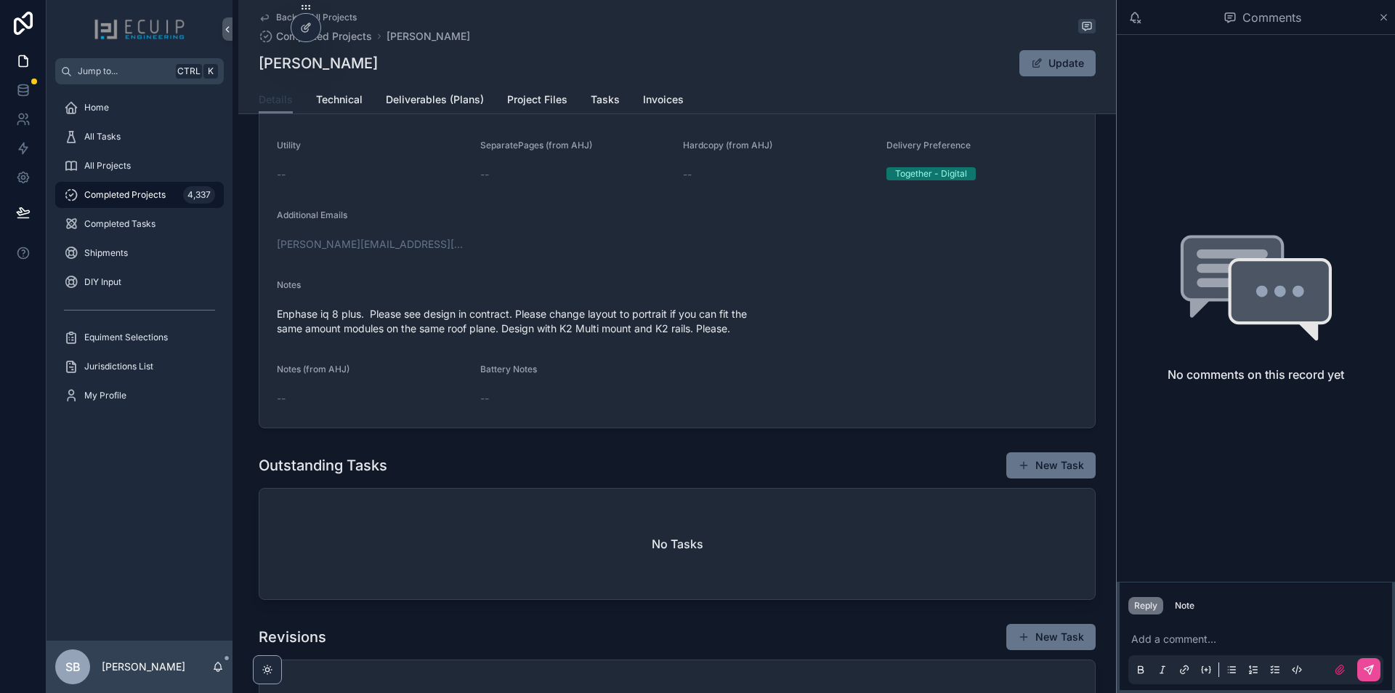
scroll to position [581, 0]
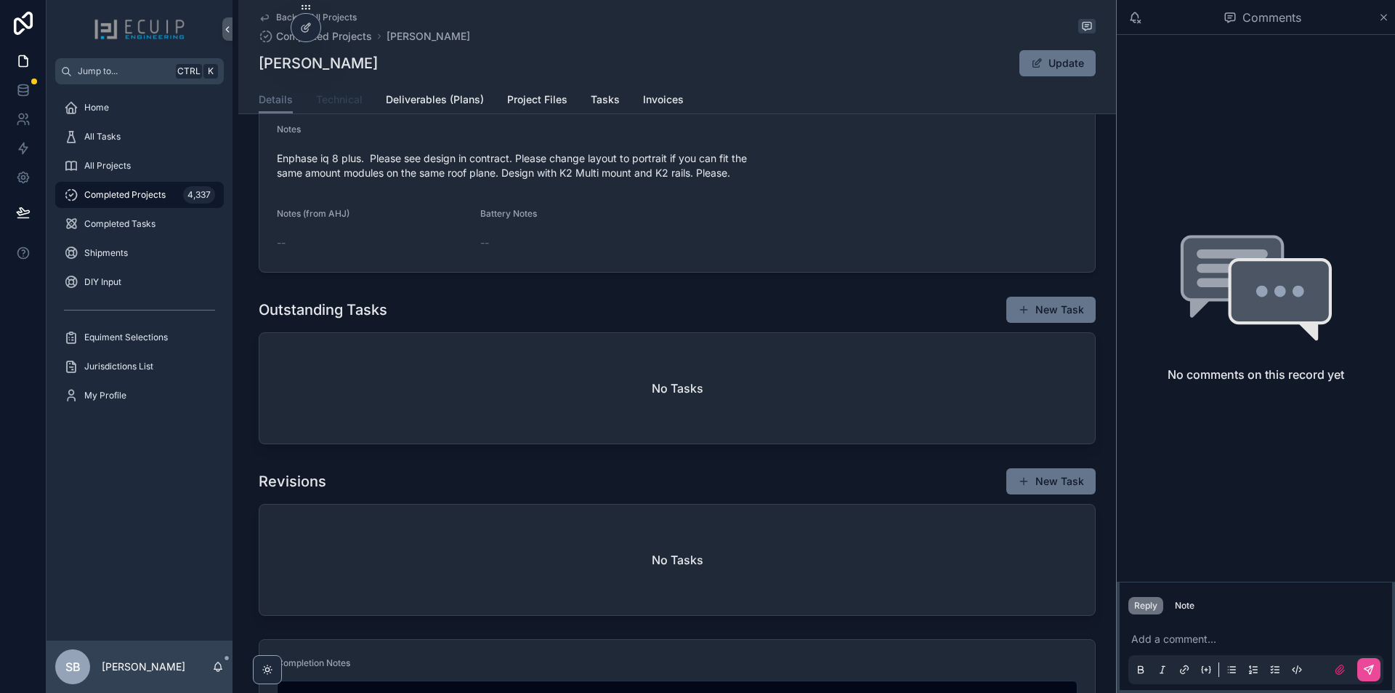
click at [332, 108] on link "Technical" at bounding box center [339, 100] width 47 height 29
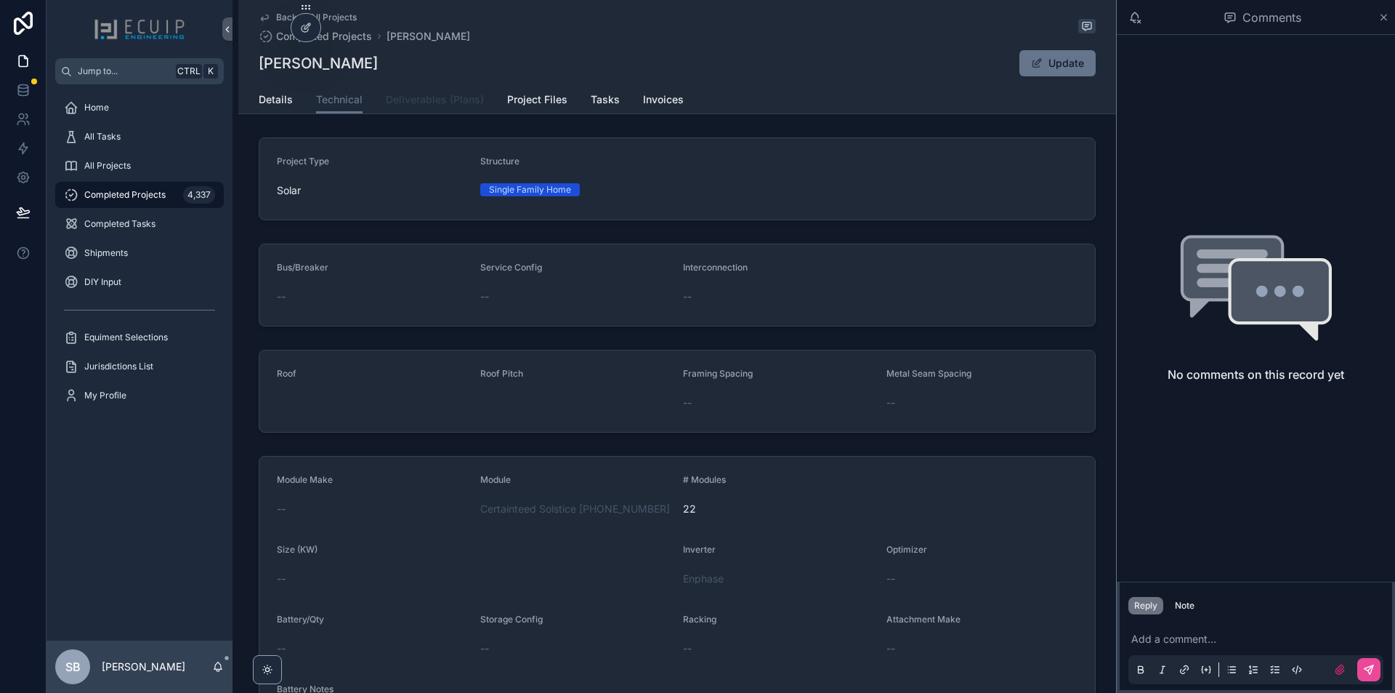
click at [414, 95] on span "Deliverables (Plans)" at bounding box center [435, 99] width 98 height 15
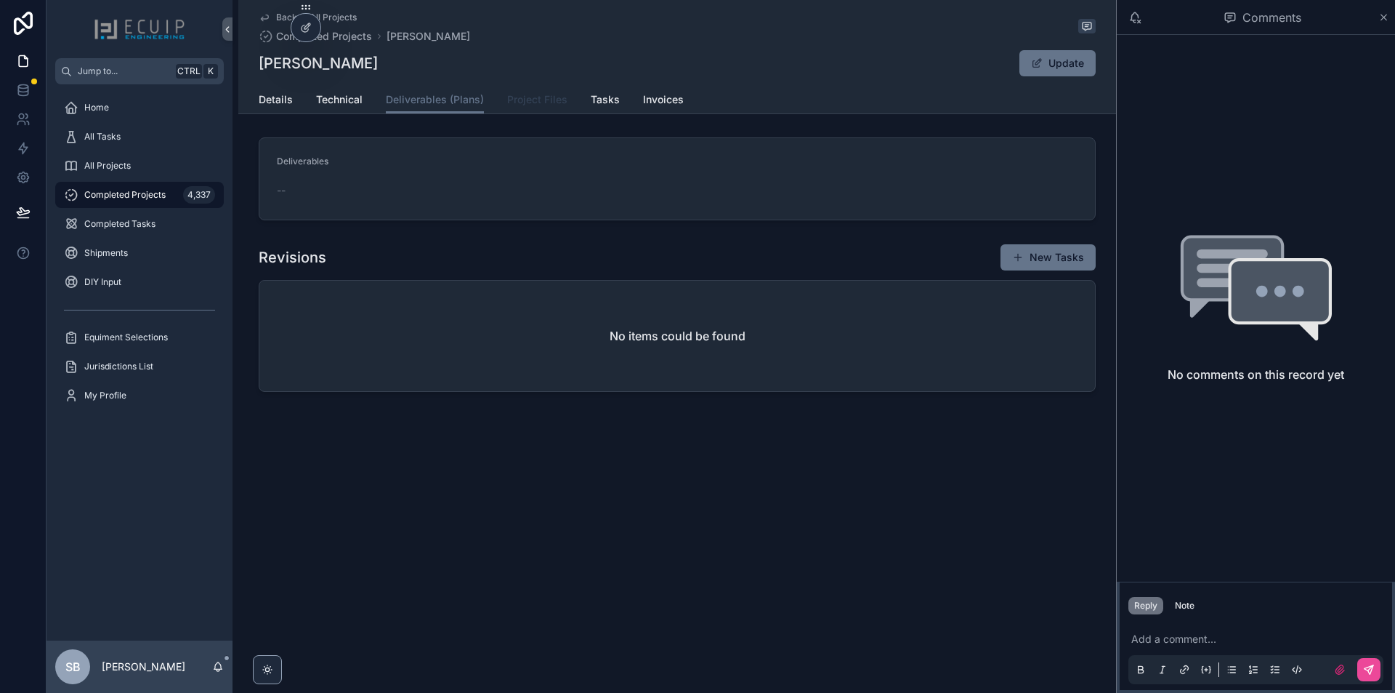
click at [544, 97] on span "Project Files" at bounding box center [537, 99] width 60 height 15
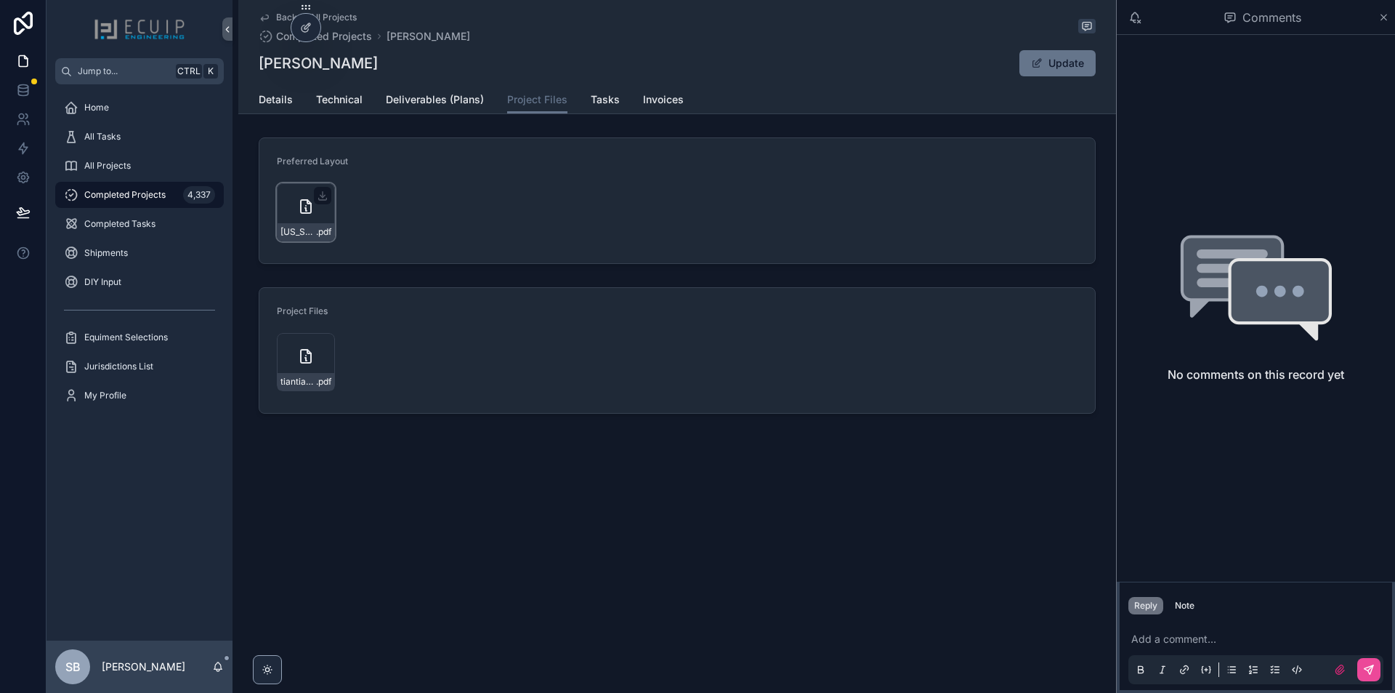
drag, startPoint x: 308, startPoint y: 228, endPoint x: 286, endPoint y: 225, distance: 22.8
click at [286, 225] on div "Virginia_Solar_Agreement-(8) .pdf" at bounding box center [306, 231] width 57 height 17
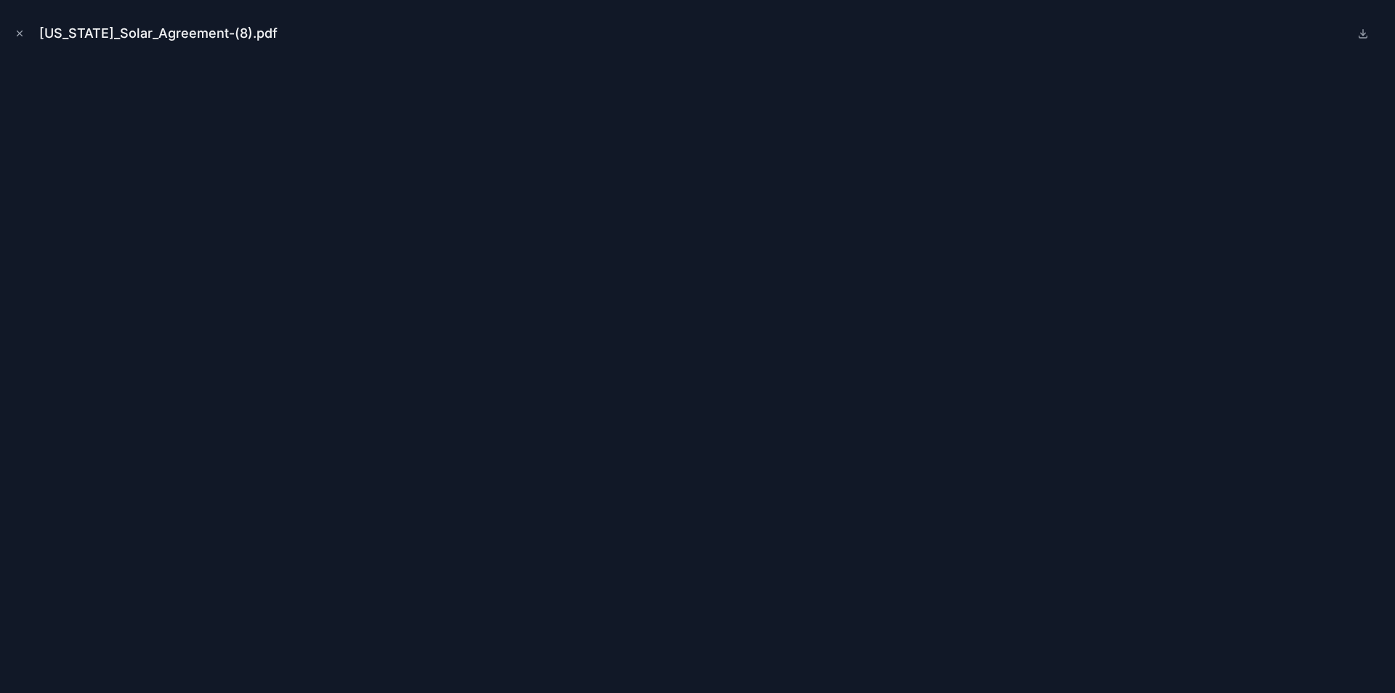
click at [19, 30] on icon "Close modal" at bounding box center [20, 33] width 10 height 10
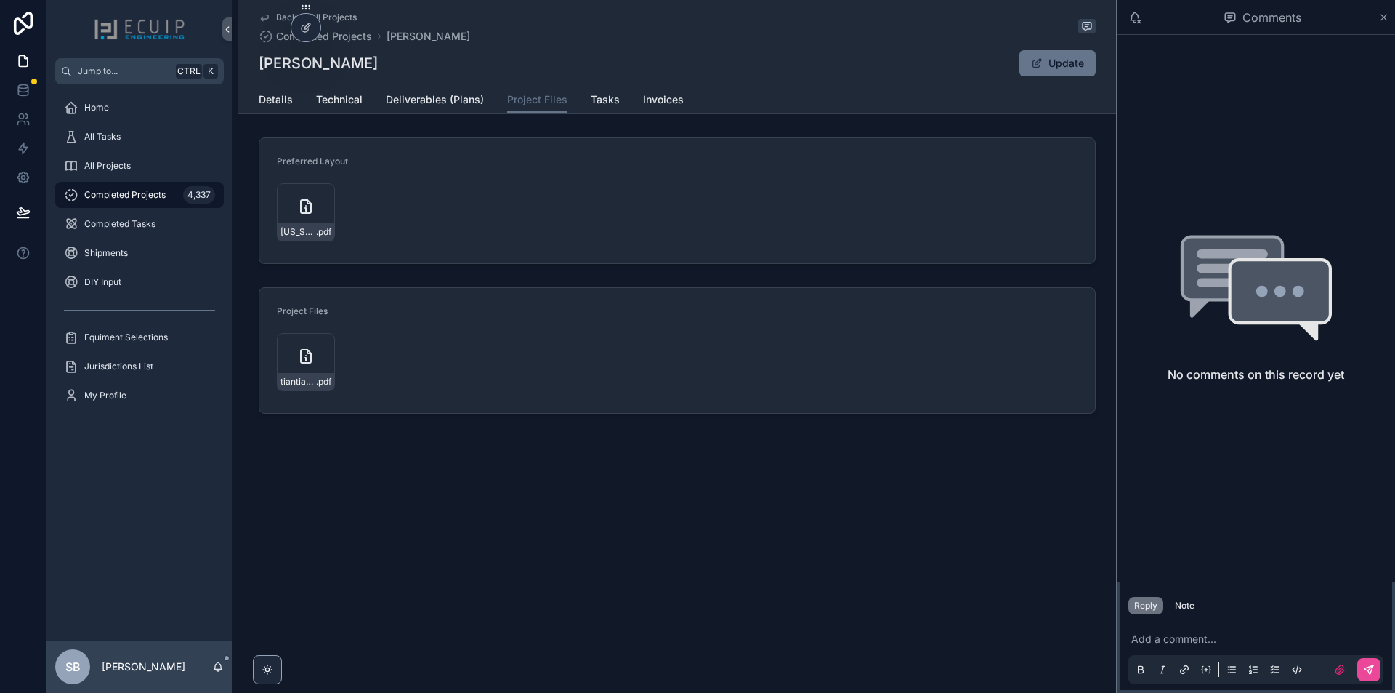
click at [274, 354] on form "Project Files tiantian_roberts_918_holly_run_ct_gre_solar_-_roof_mount .pdf" at bounding box center [677, 350] width 836 height 125
click at [299, 362] on icon "scrollable content" at bounding box center [305, 355] width 17 height 17
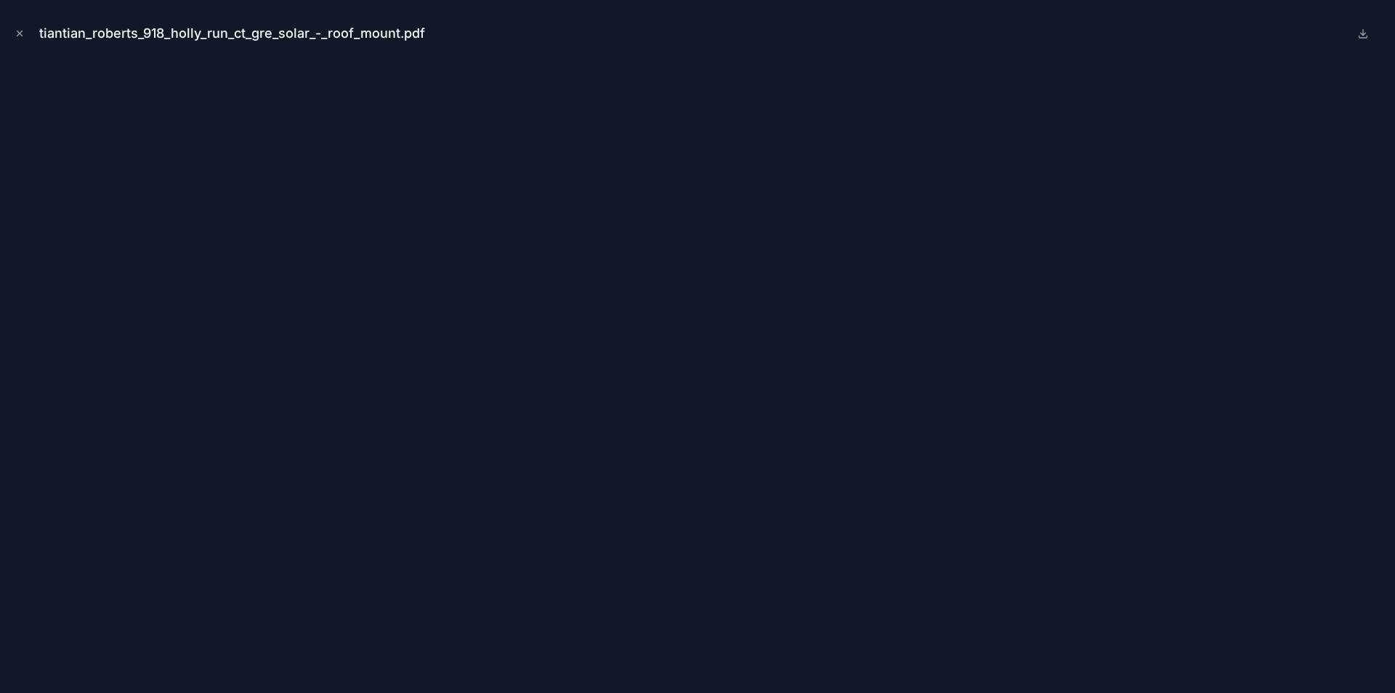
click at [26, 39] on button "Close modal" at bounding box center [20, 33] width 16 height 16
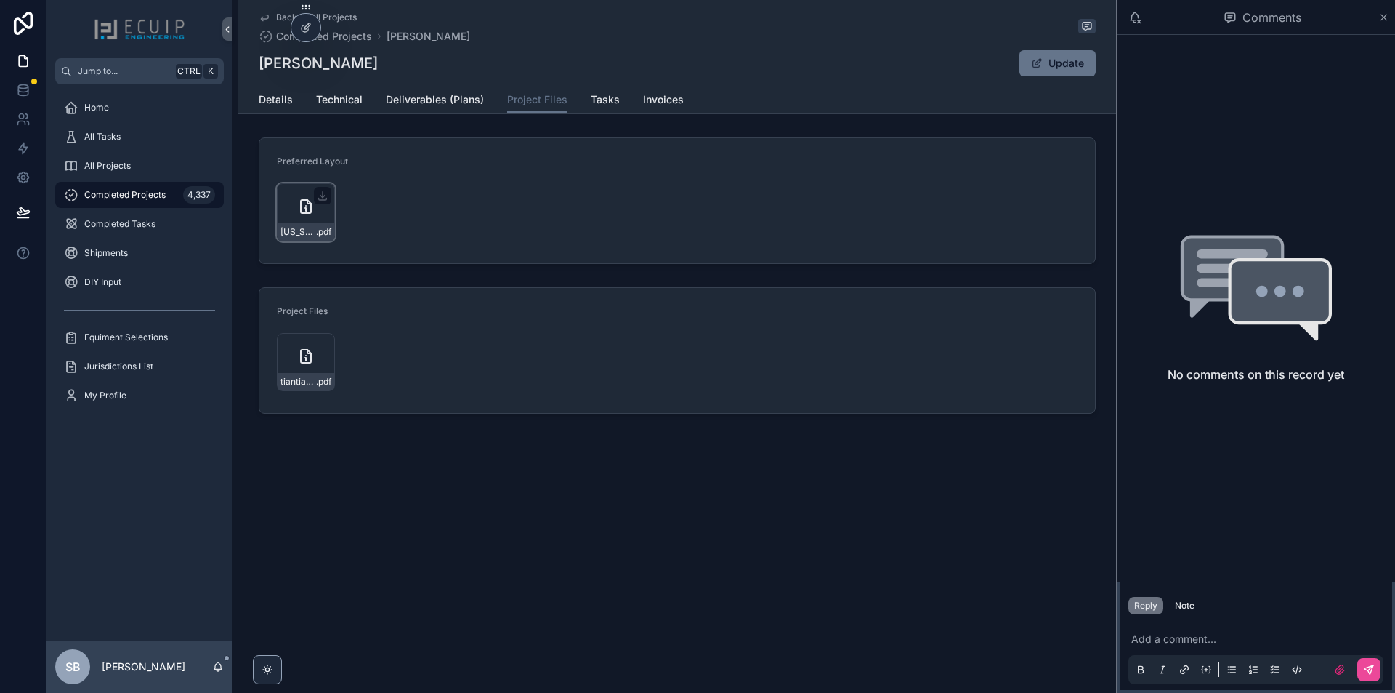
click at [291, 222] on div "Virginia_Solar_Agreement-(8) .pdf" at bounding box center [306, 212] width 58 height 58
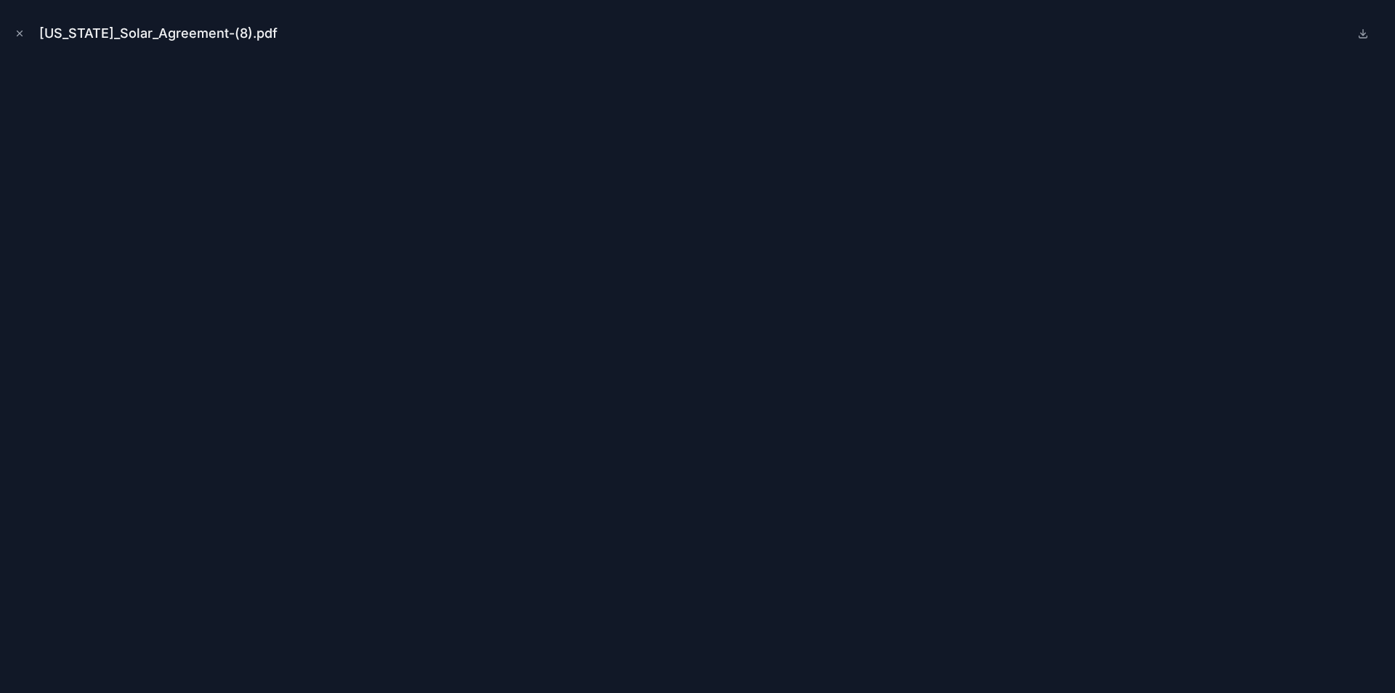
click at [28, 28] on div "Virginia_Solar_Agreement-(8).pdf" at bounding box center [698, 34] width 1372 height 44
click at [20, 29] on icon "Close modal" at bounding box center [20, 33] width 10 height 10
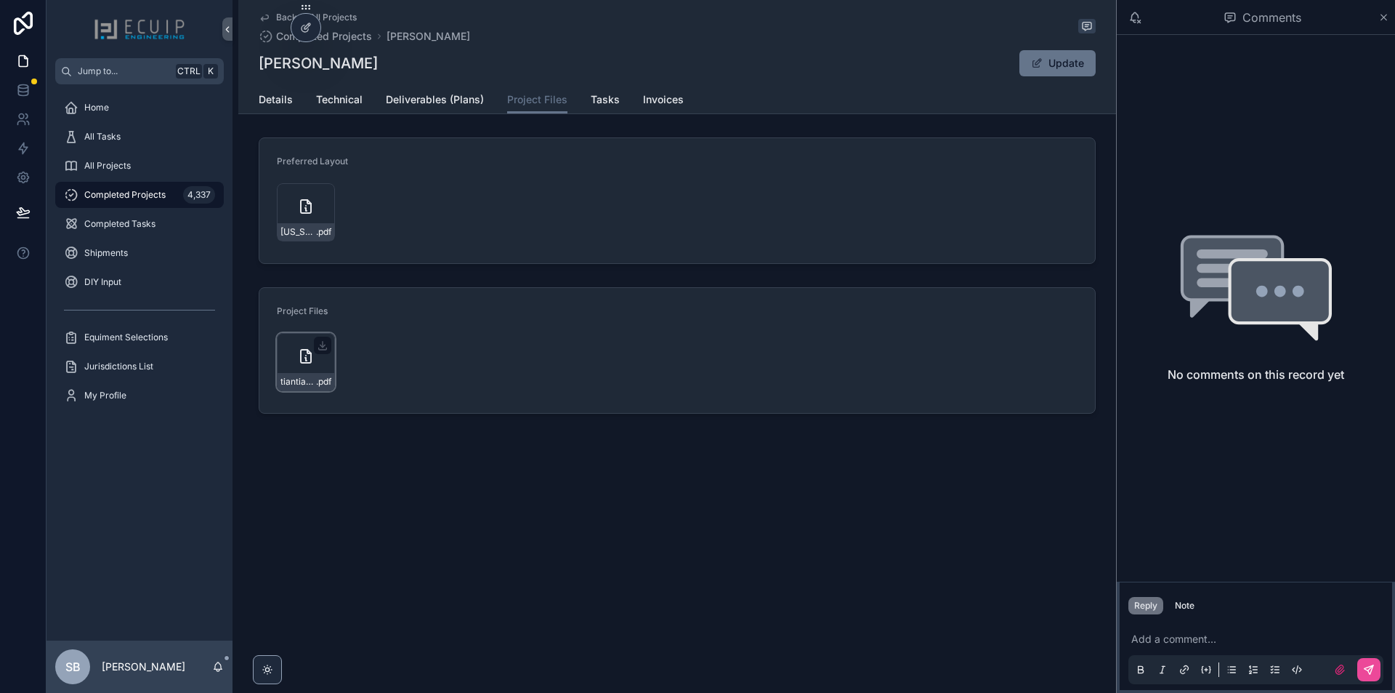
click at [285, 354] on div "tiantian_roberts_918_holly_run_ct_gre_solar_-_roof_mount .pdf" at bounding box center [306, 362] width 58 height 58
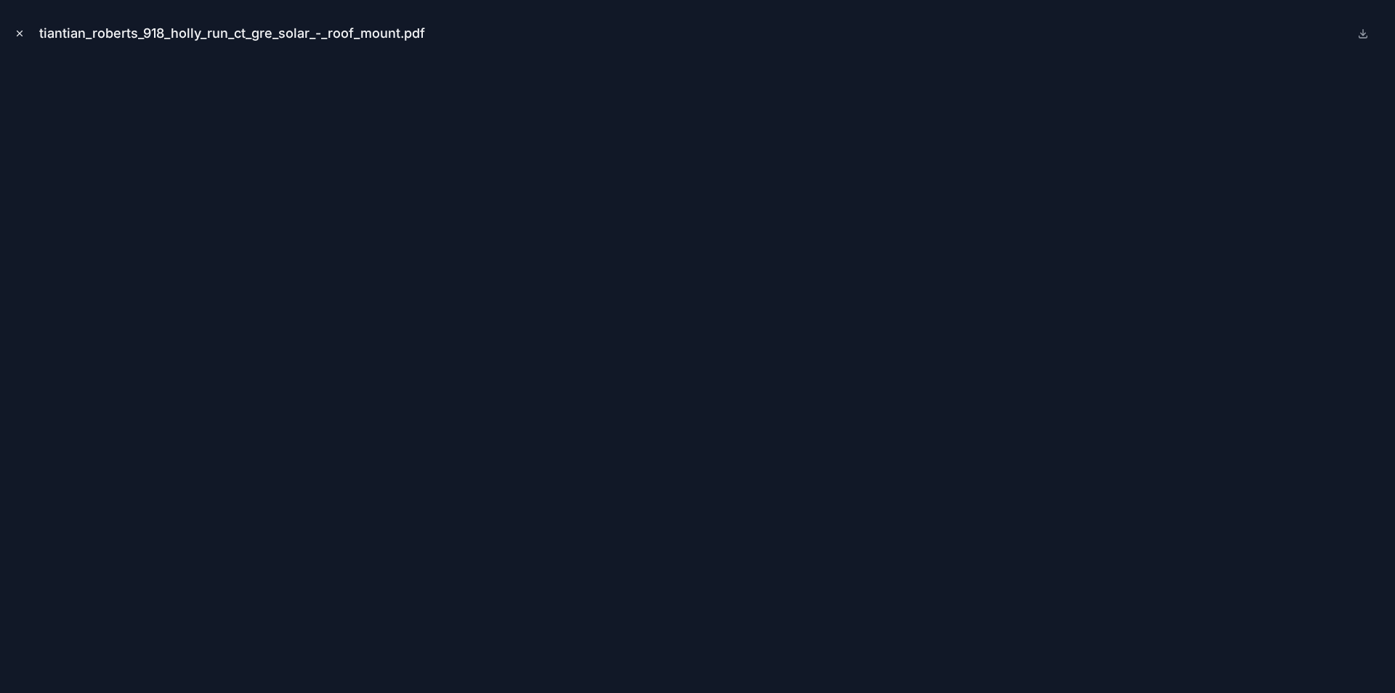
click at [18, 39] on button "Close modal" at bounding box center [20, 33] width 16 height 16
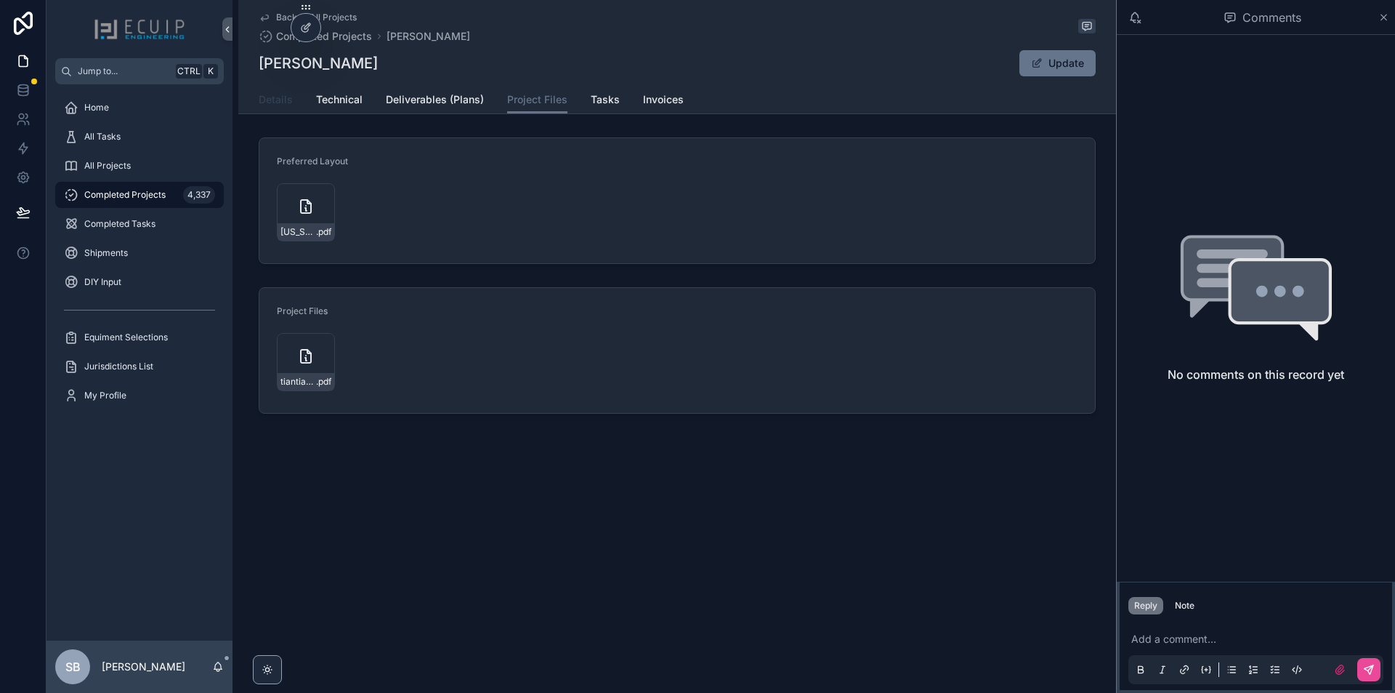
click at [270, 105] on span "Details" at bounding box center [276, 99] width 34 height 15
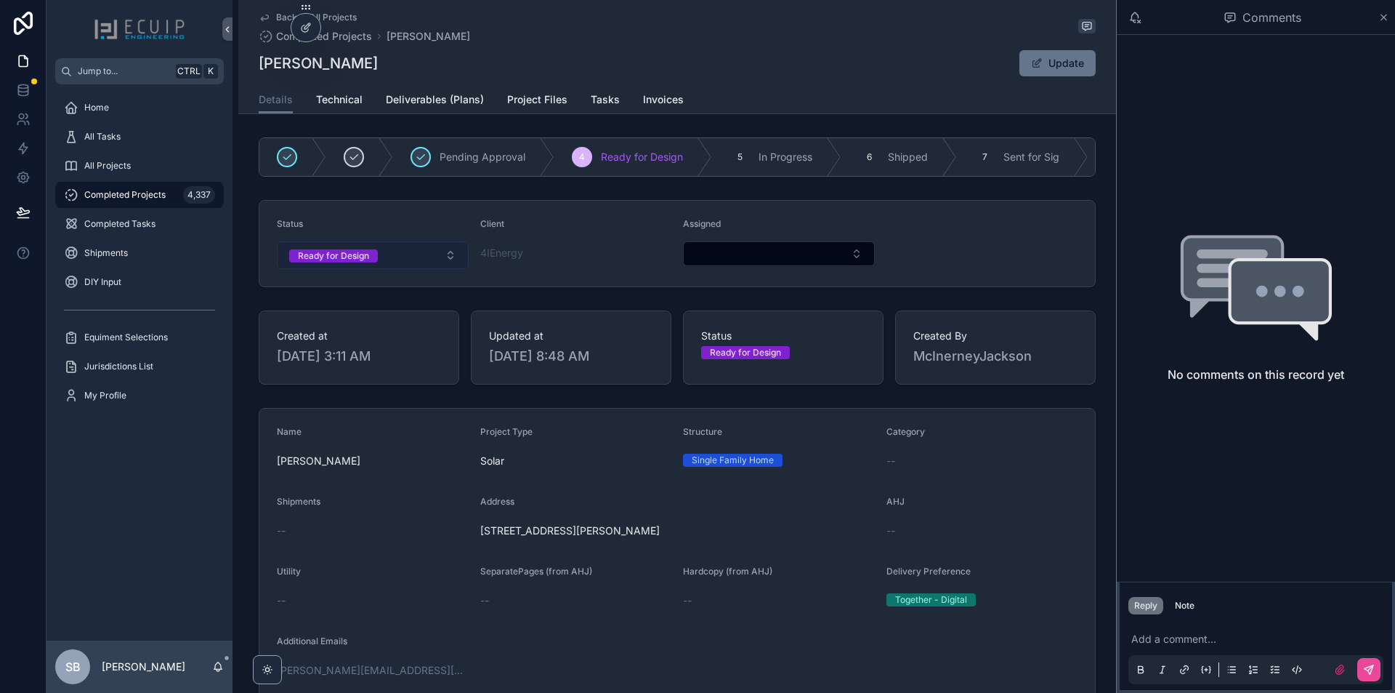
click at [436, 258] on button "Ready for Design" at bounding box center [373, 255] width 192 height 28
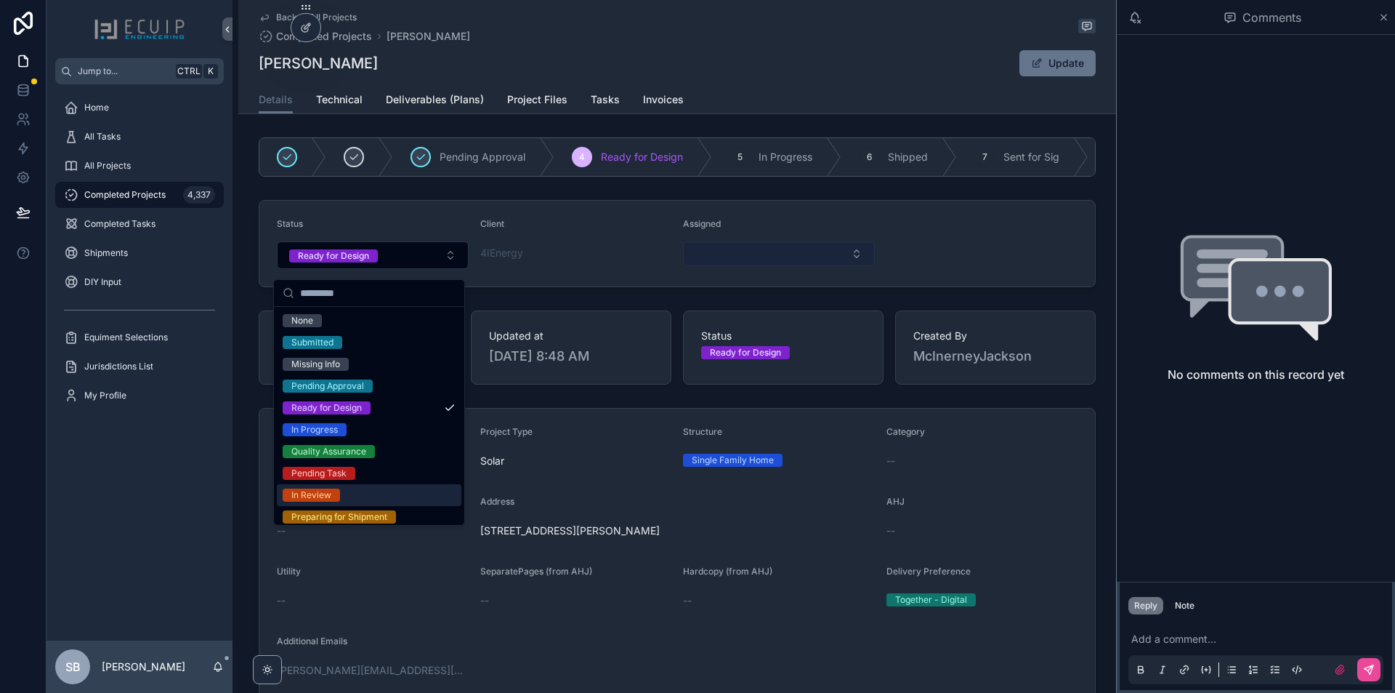
click at [809, 266] on button "Select Button" at bounding box center [779, 253] width 192 height 25
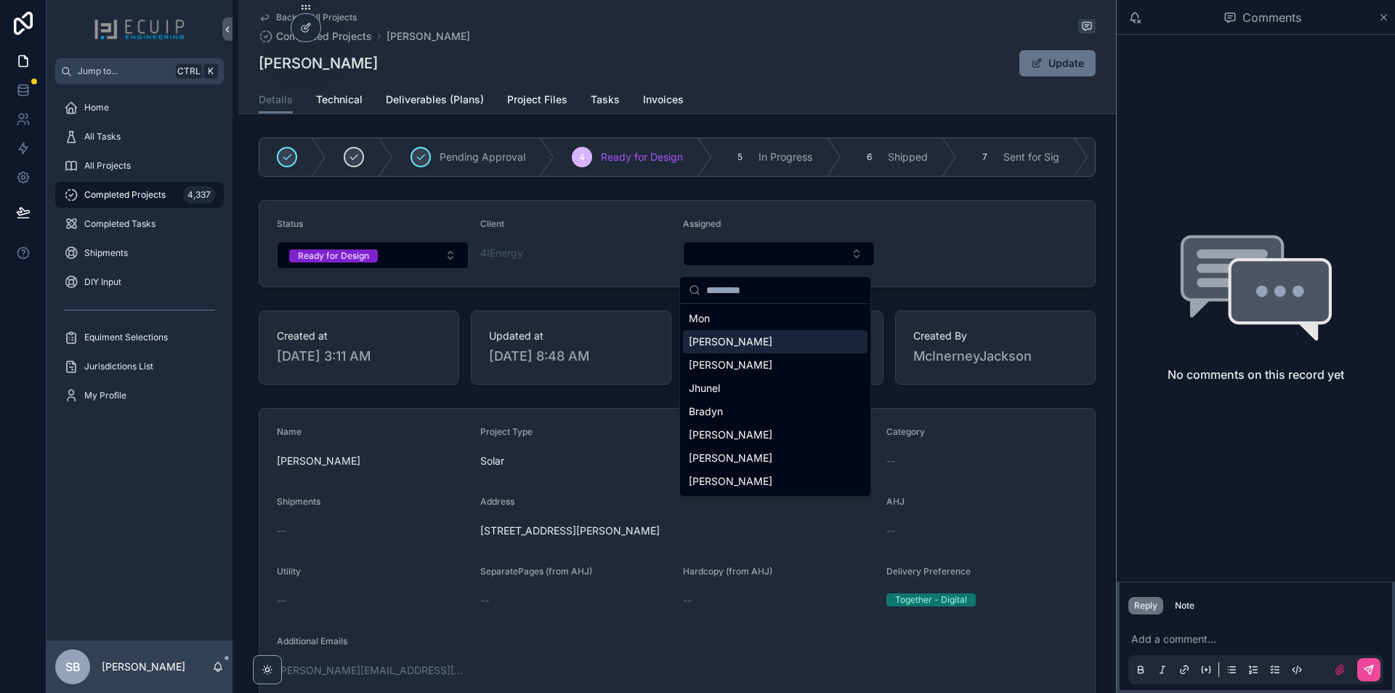
click at [722, 340] on div "[PERSON_NAME]" at bounding box center [775, 341] width 185 height 23
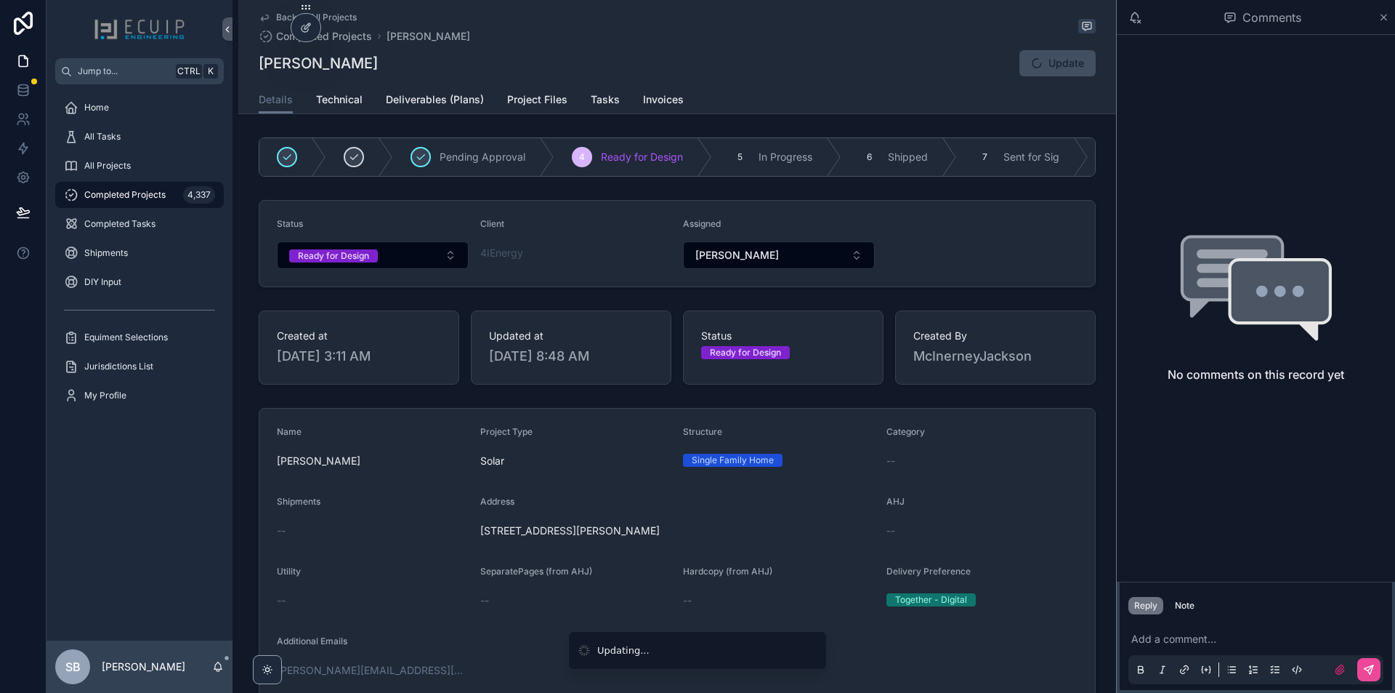
click at [557, 252] on div "4IEnergy" at bounding box center [576, 252] width 192 height 23
click at [380, 259] on button "Ready for Design" at bounding box center [373, 255] width 192 height 28
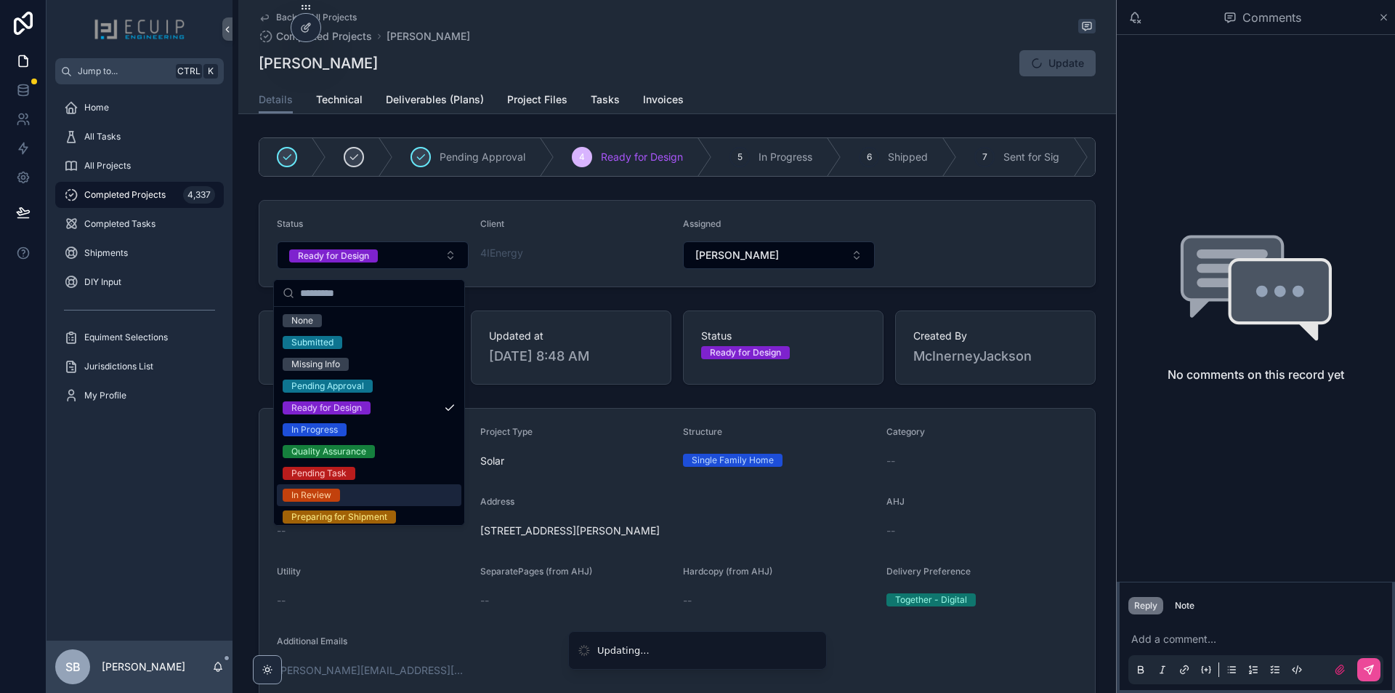
click at [350, 497] on div "In Review" at bounding box center [369, 495] width 185 height 22
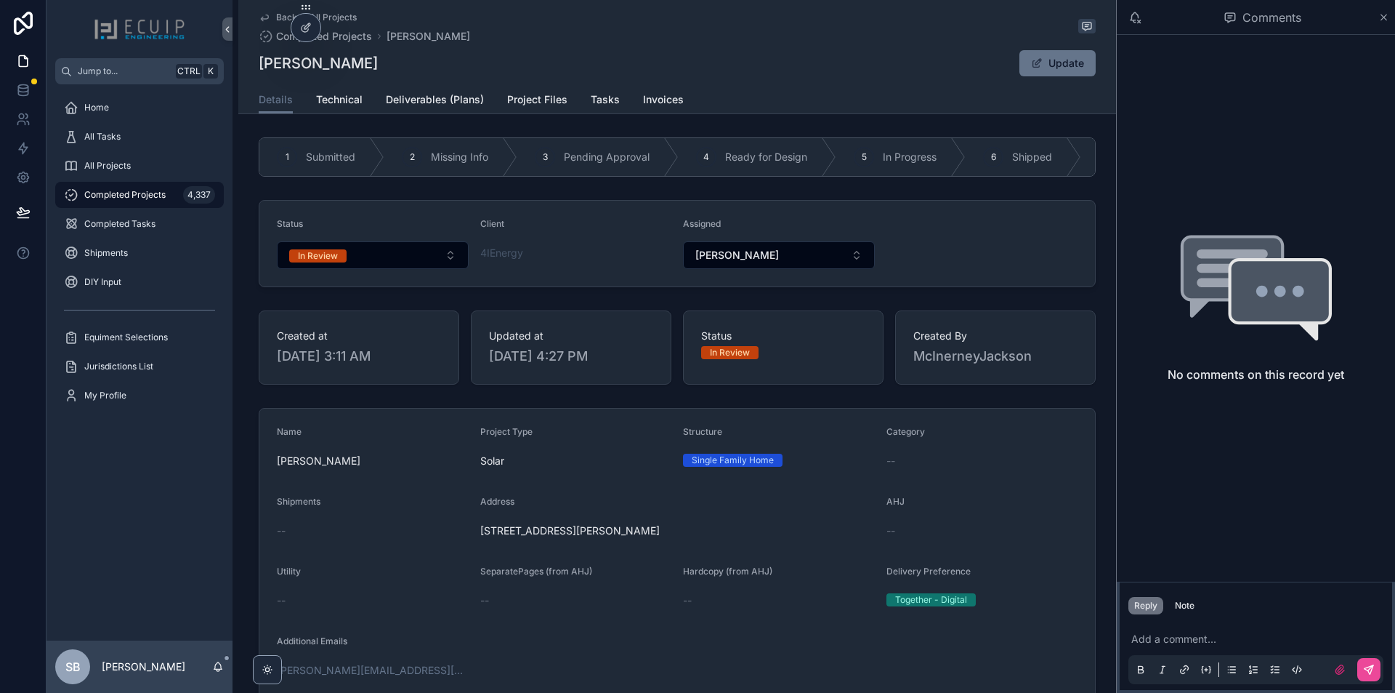
drag, startPoint x: 385, startPoint y: 62, endPoint x: 256, endPoint y: 64, distance: 129.4
click at [259, 64] on div "Tiantian Roberts Update" at bounding box center [677, 63] width 837 height 28
copy h1 "[PERSON_NAME]"
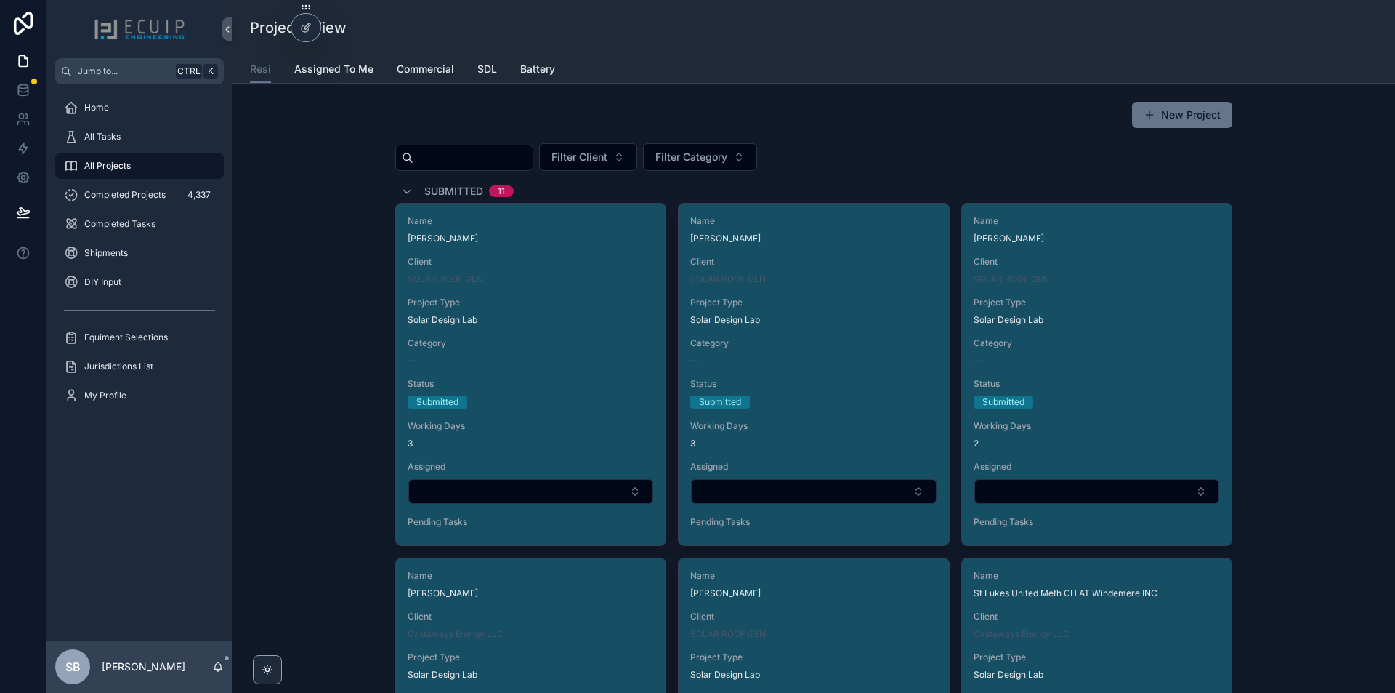
scroll to position [3489, 0]
